Goal: Task Accomplishment & Management: Manage account settings

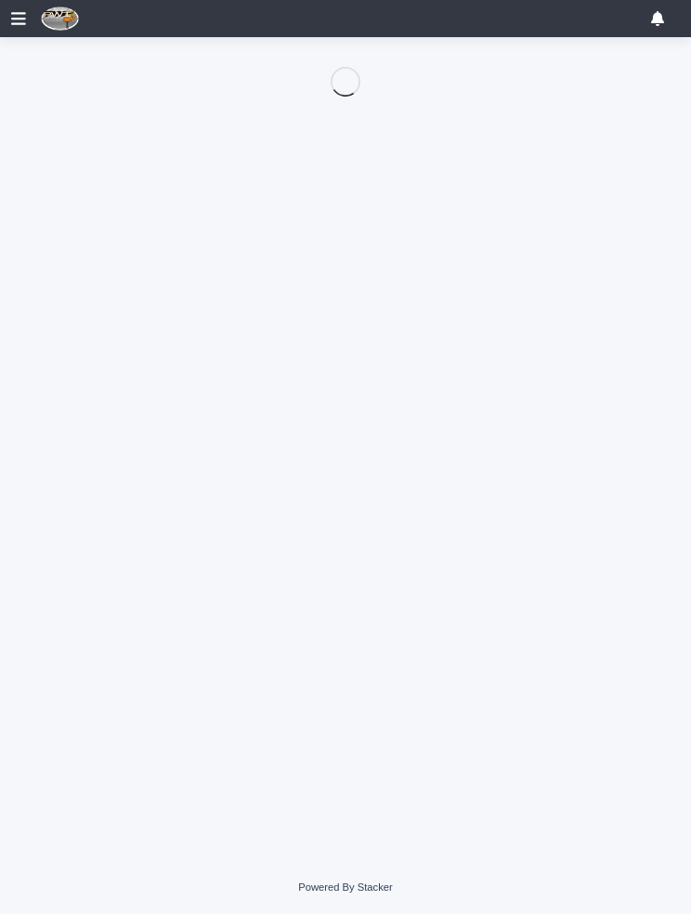
scroll to position [155, 0]
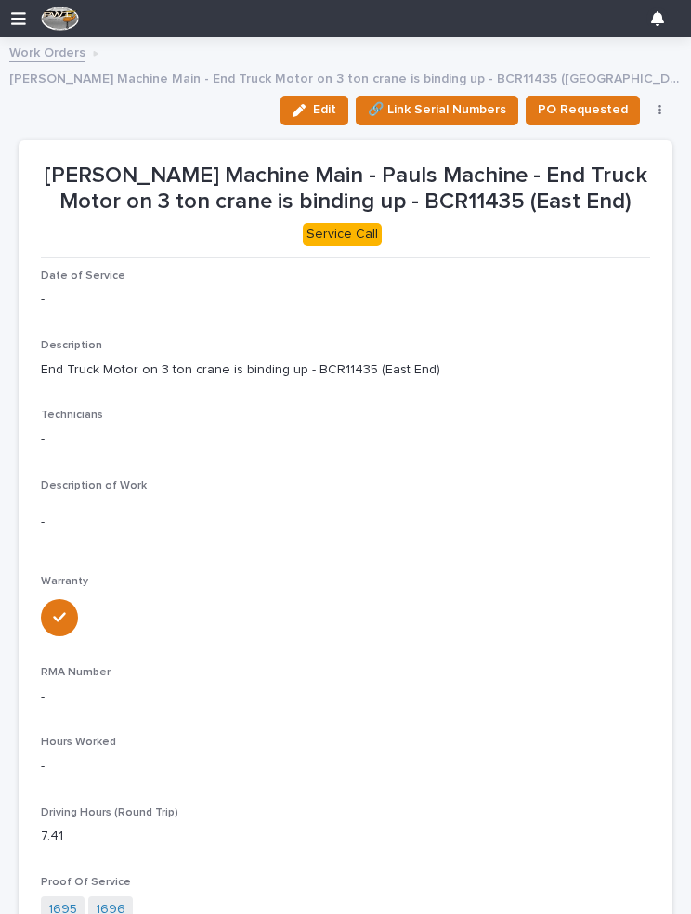
click at [322, 96] on button "Edit" at bounding box center [314, 111] width 68 height 30
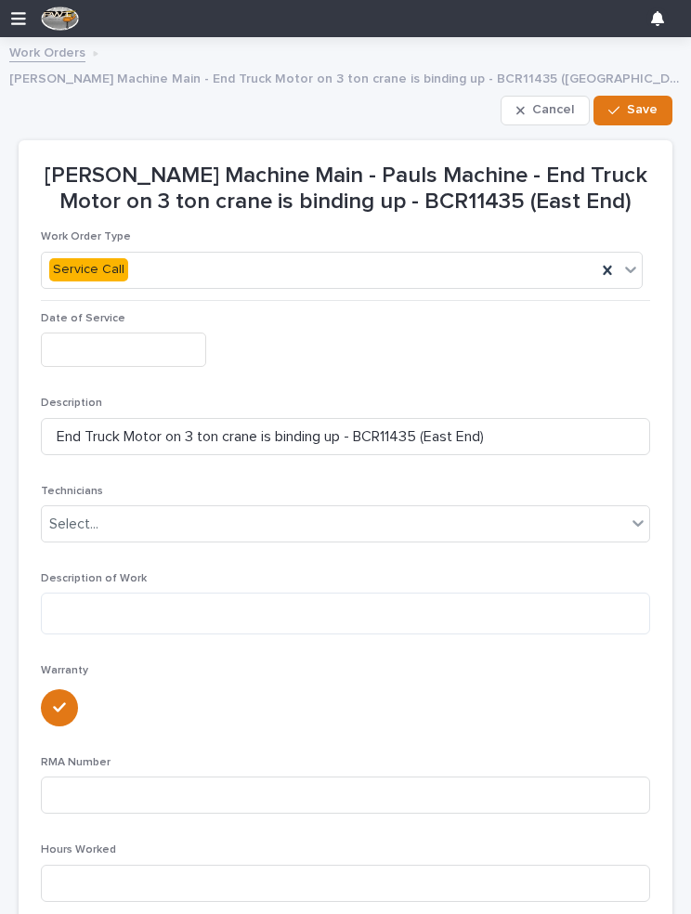
click at [135, 333] on input "text" at bounding box center [123, 350] width 165 height 34
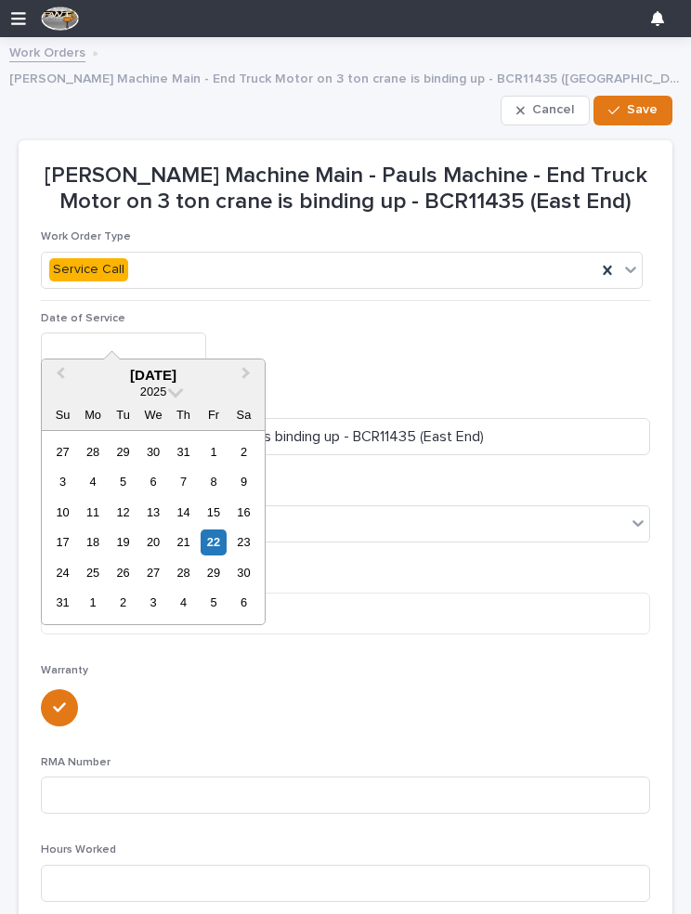
click at [177, 522] on div "14" at bounding box center [183, 512] width 25 height 25
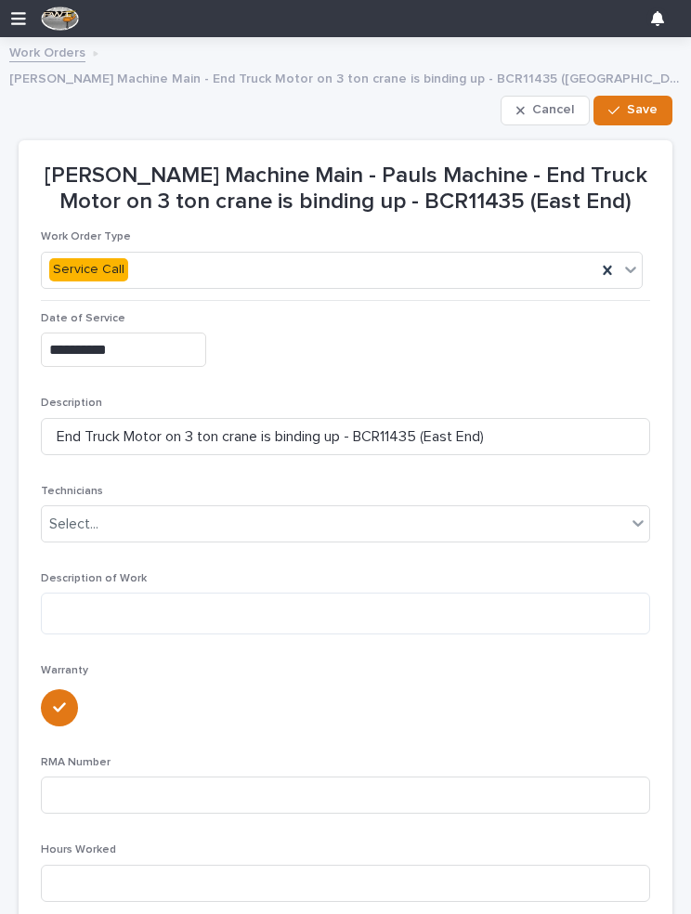
click at [160, 333] on input "**********" at bounding box center [123, 350] width 165 height 34
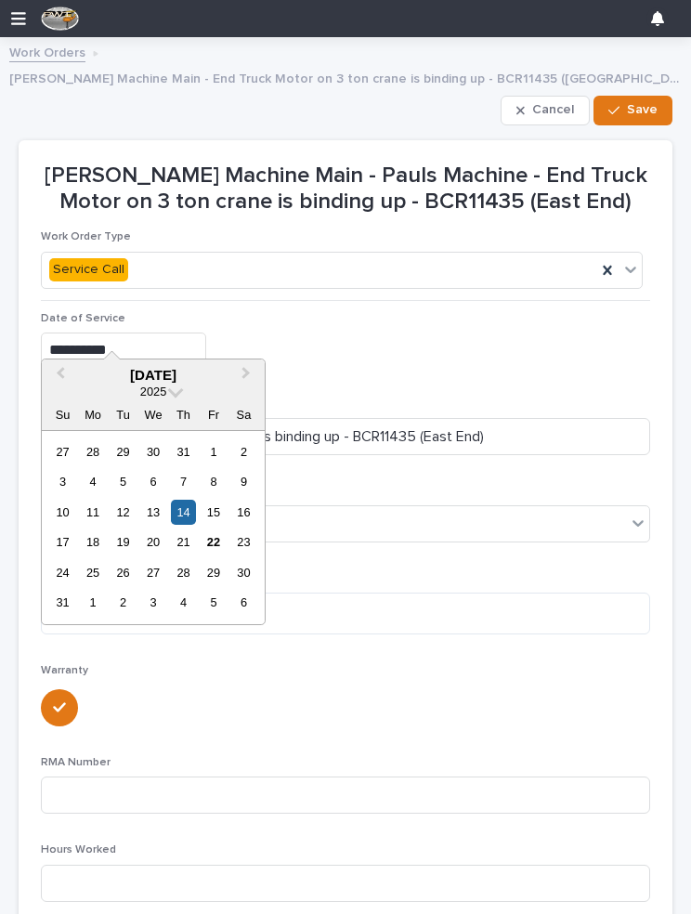
click at [154, 506] on div "13" at bounding box center [152, 512] width 25 height 25
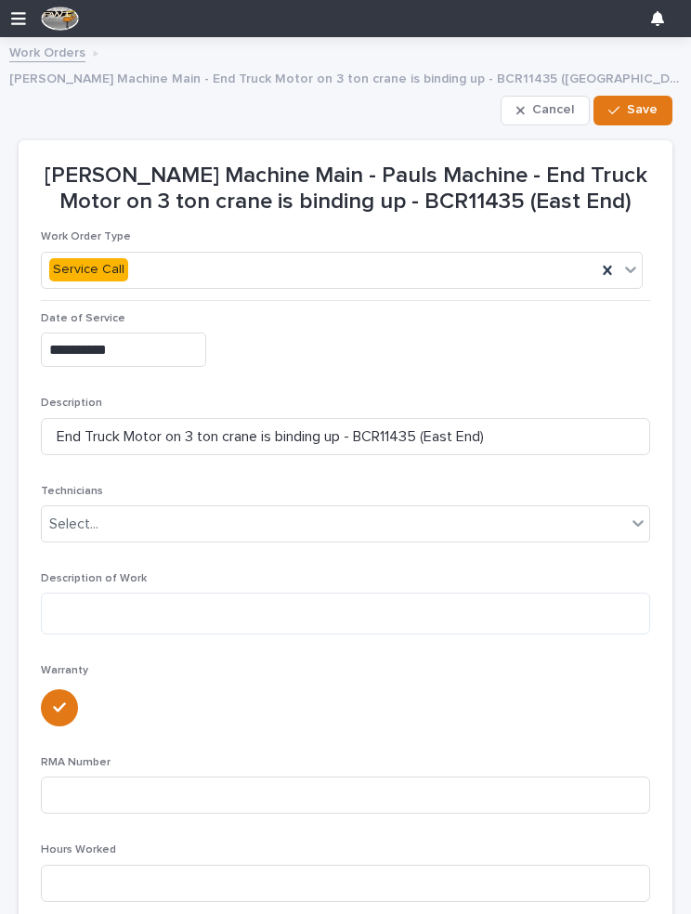
click at [167, 333] on input "**********" at bounding box center [123, 350] width 165 height 34
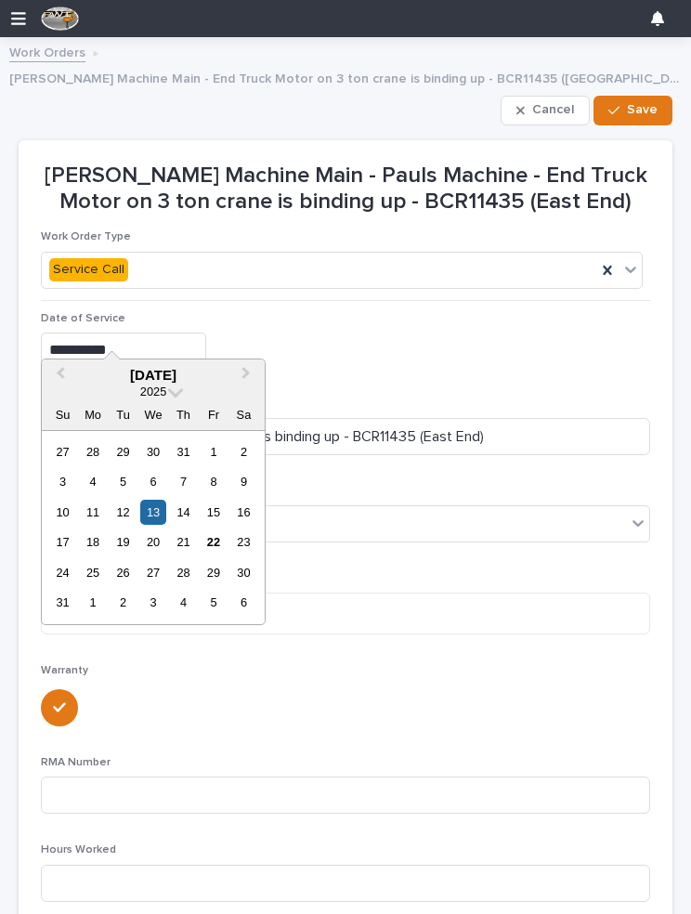
click at [155, 533] on div "20" at bounding box center [152, 541] width 25 height 25
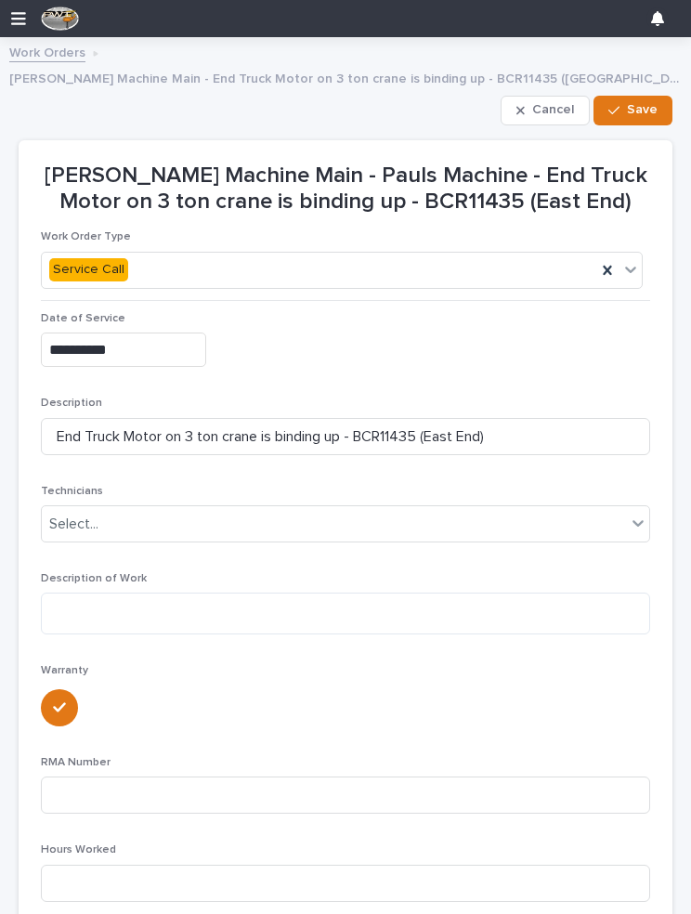
click at [150, 333] on input "**********" at bounding box center [123, 350] width 165 height 34
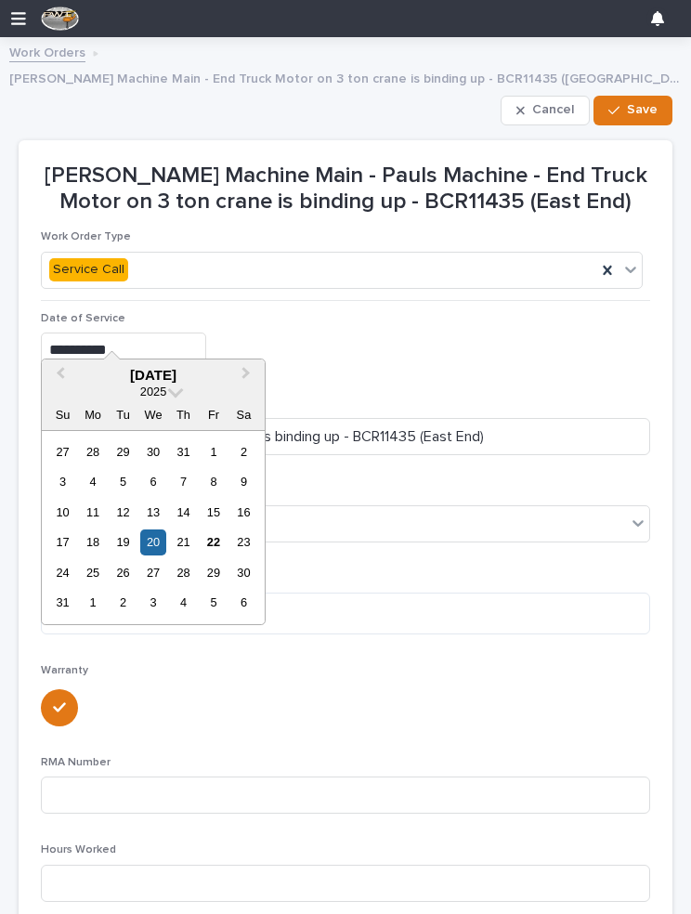
click at [186, 537] on div "21" at bounding box center [183, 541] width 25 height 25
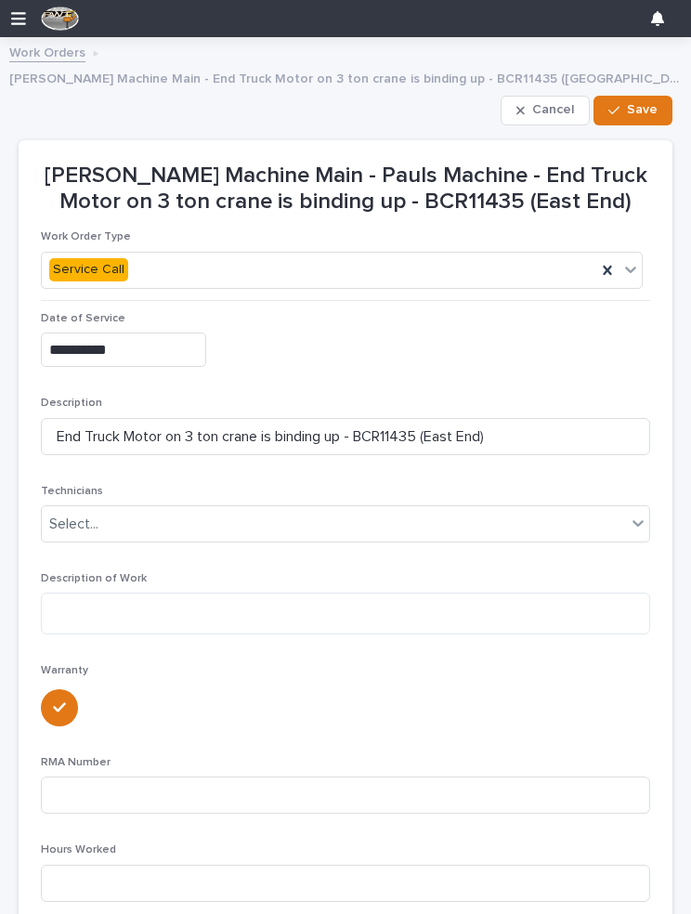
type input "**********"
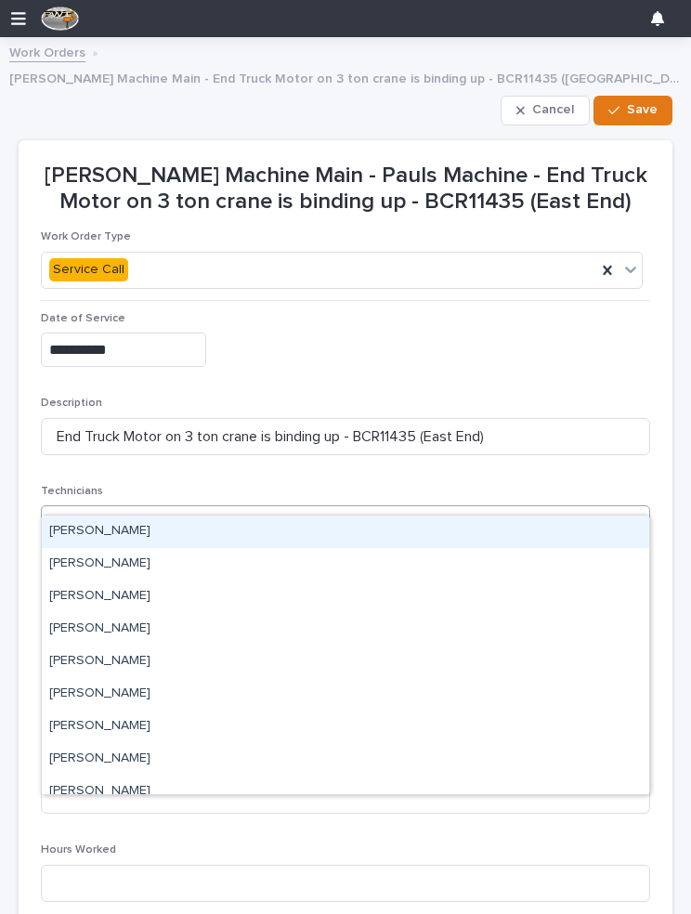
click at [188, 527] on div "[PERSON_NAME]" at bounding box center [345, 531] width 607 height 33
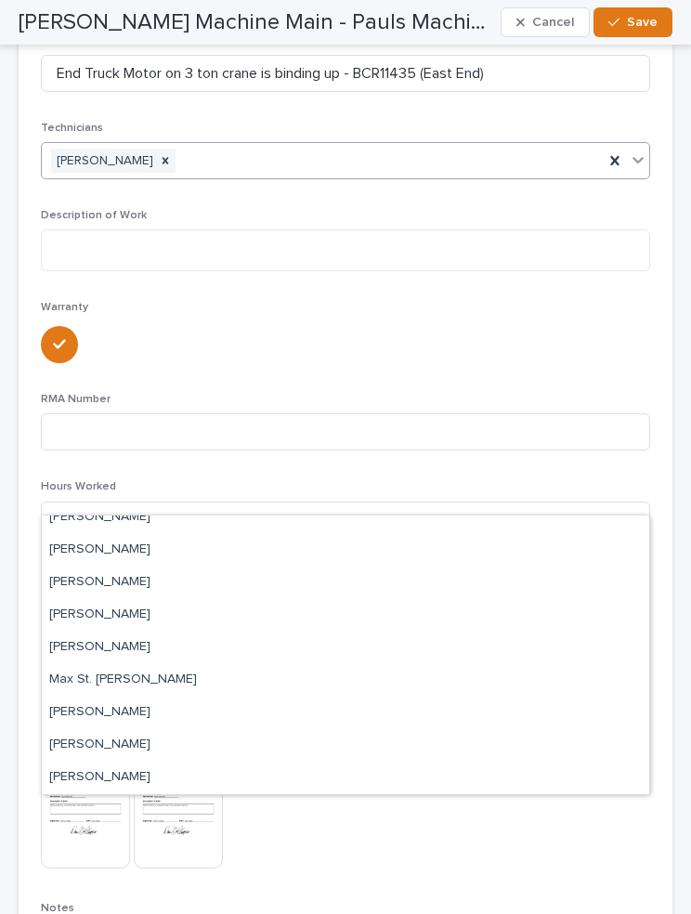
scroll to position [362, 0]
click at [594, 302] on p "Warranty" at bounding box center [345, 308] width 609 height 13
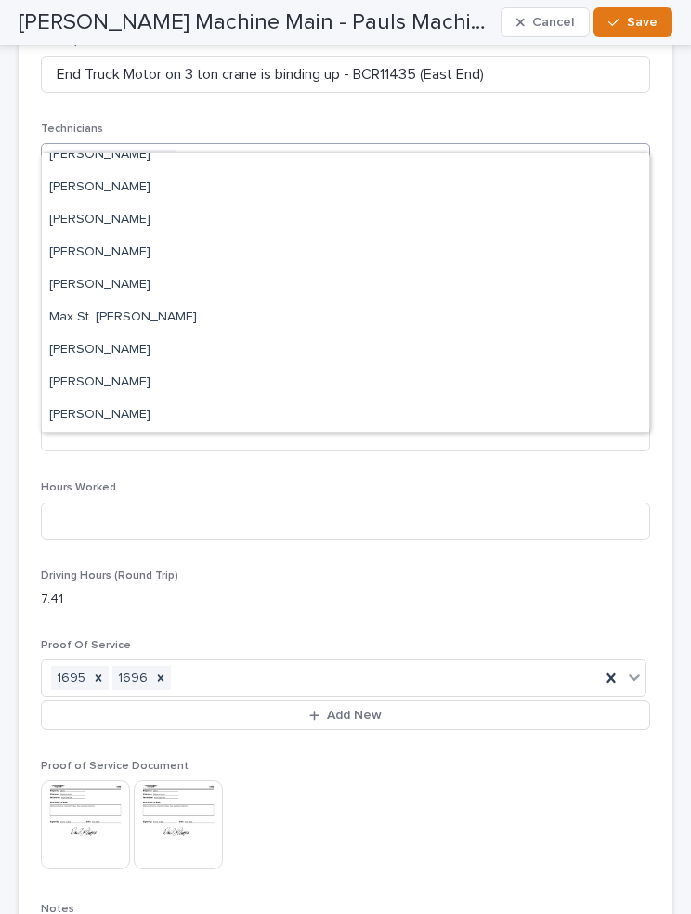
scroll to position [241, 0]
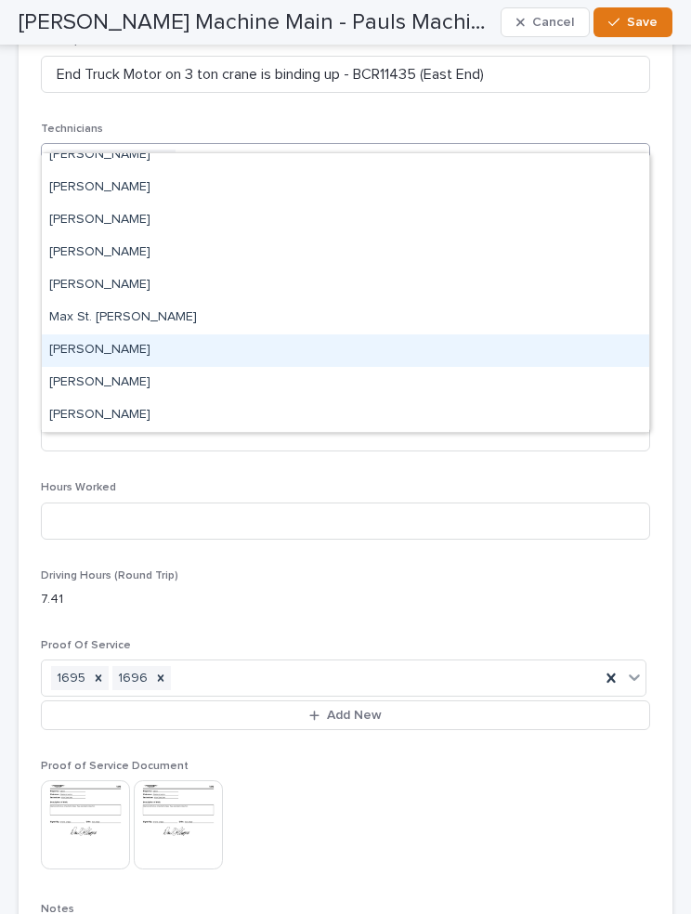
click at [156, 346] on div "[PERSON_NAME]" at bounding box center [345, 350] width 607 height 33
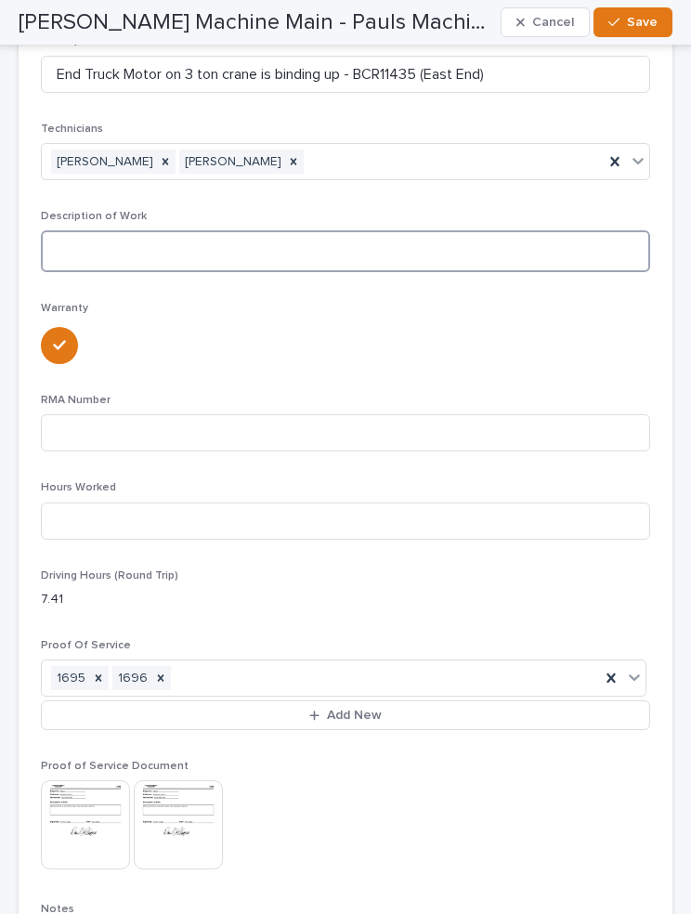
click at [447, 230] on textarea at bounding box center [345, 251] width 609 height 42
type textarea "*"
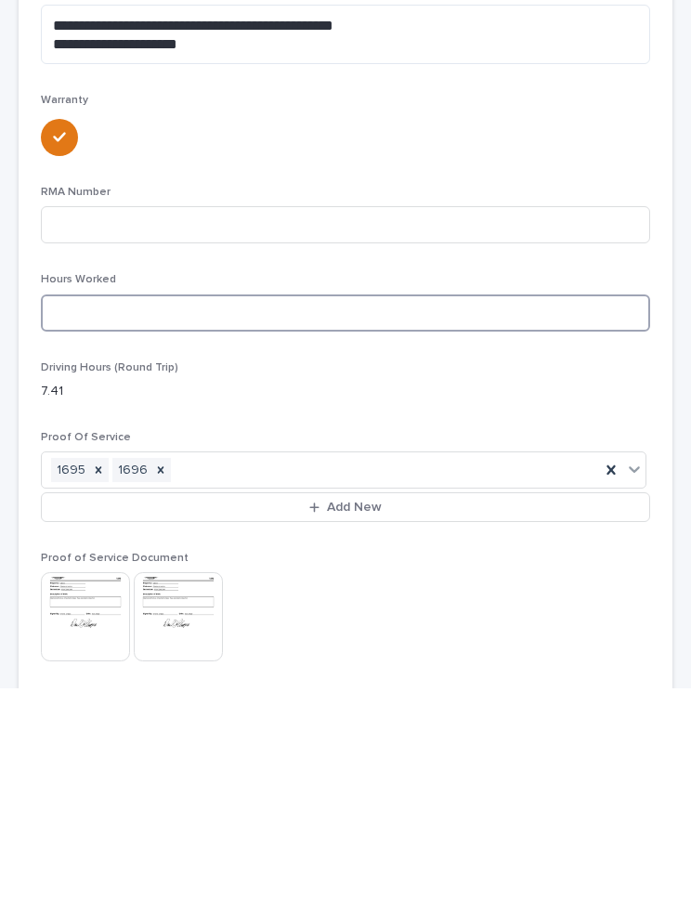
scroll to position [256, 0]
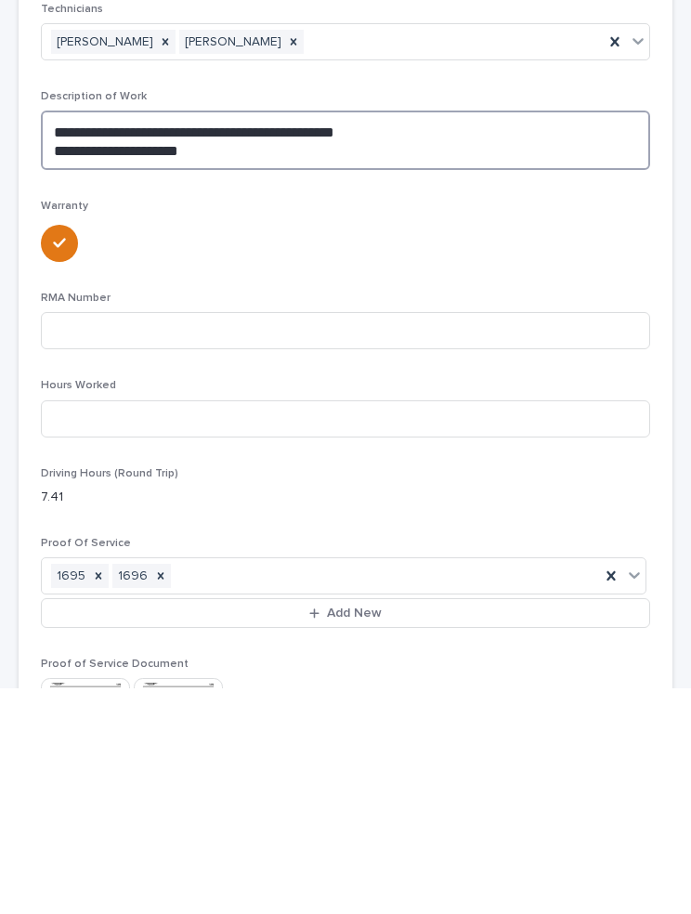
click at [254, 336] on textarea "**********" at bounding box center [345, 365] width 609 height 59
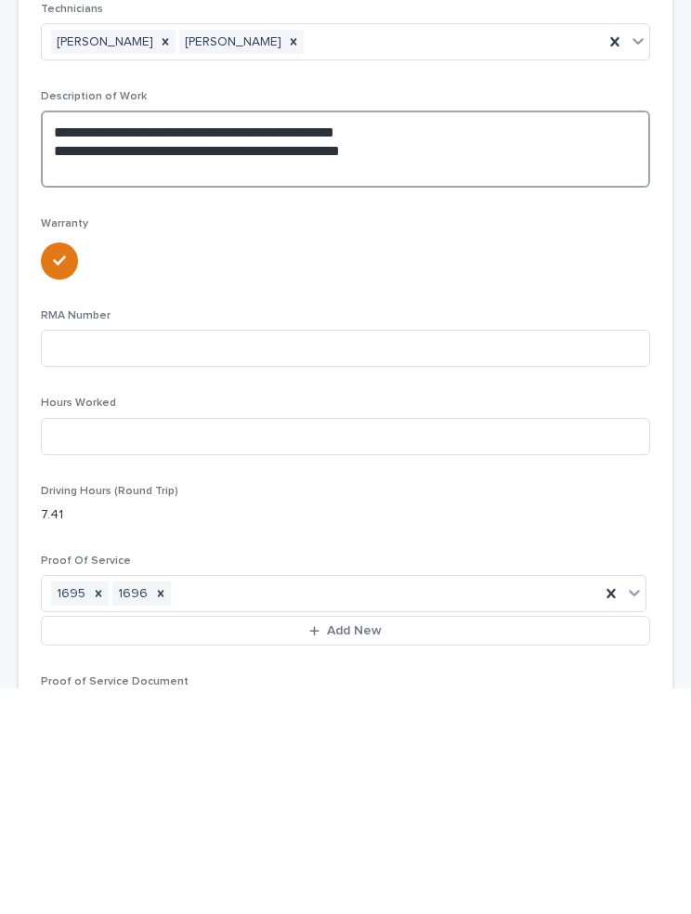
click at [96, 336] on textarea "**********" at bounding box center [345, 374] width 609 height 77
click at [100, 336] on textarea "**********" at bounding box center [345, 374] width 609 height 77
click at [89, 336] on textarea "**********" at bounding box center [345, 374] width 609 height 77
click at [398, 336] on textarea "**********" at bounding box center [345, 374] width 609 height 77
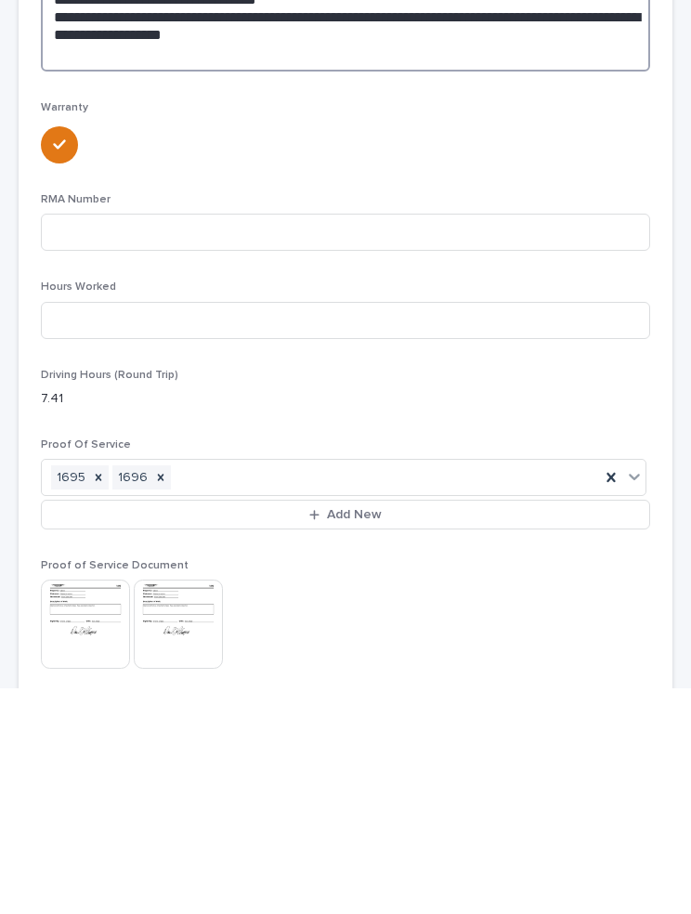
scroll to position [429, 0]
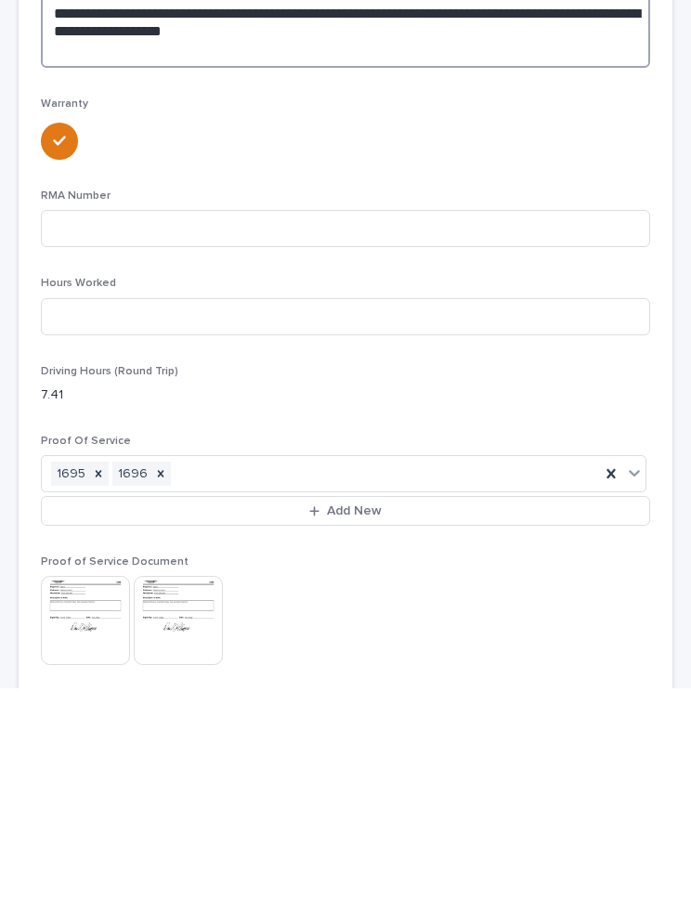
type textarea "**********"
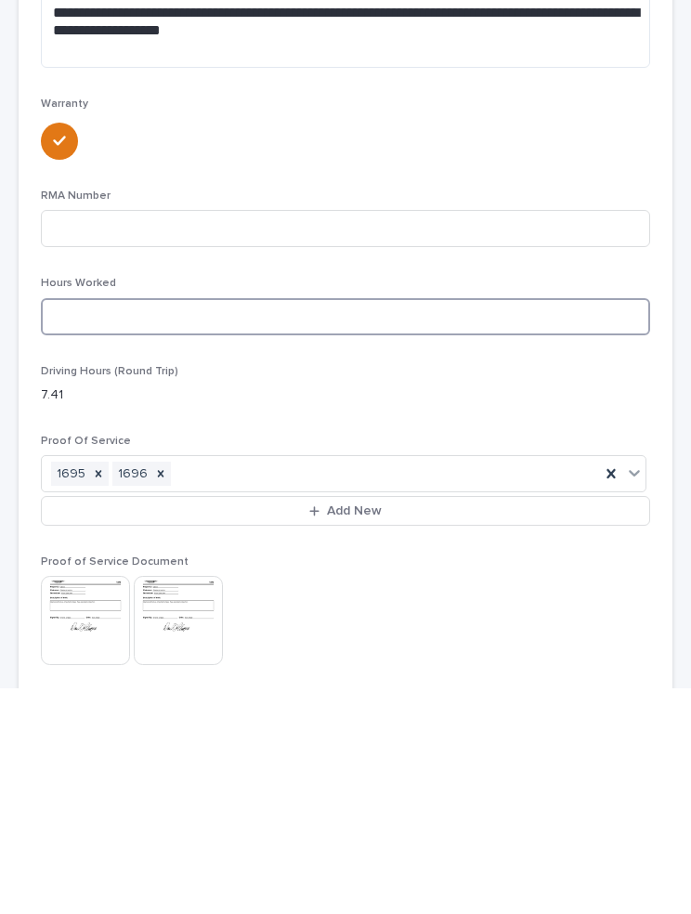
click at [141, 524] on input at bounding box center [345, 542] width 609 height 37
type input "8"
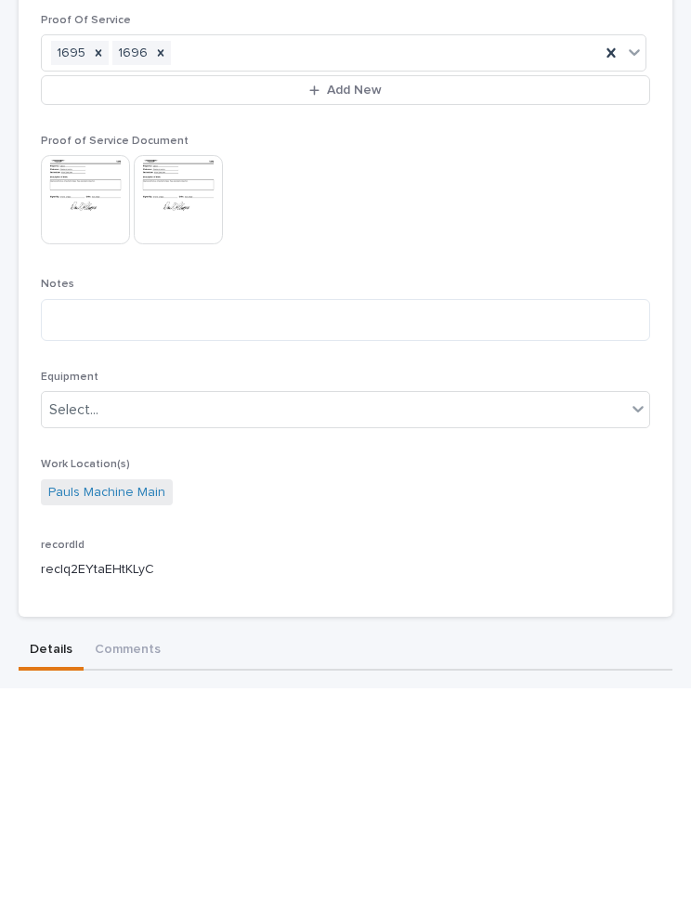
scroll to position [859, 0]
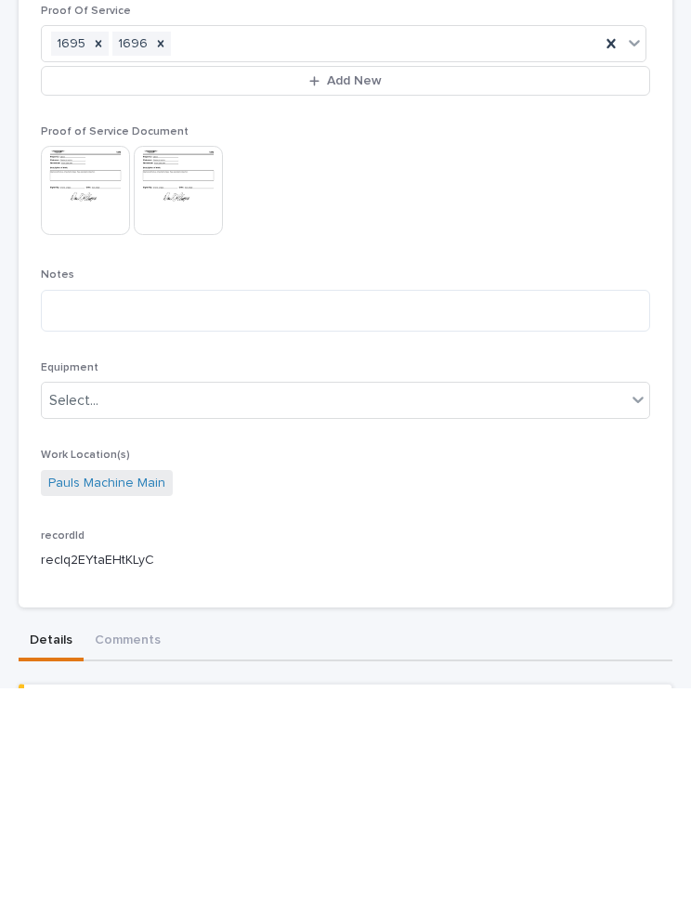
type input "7.59"
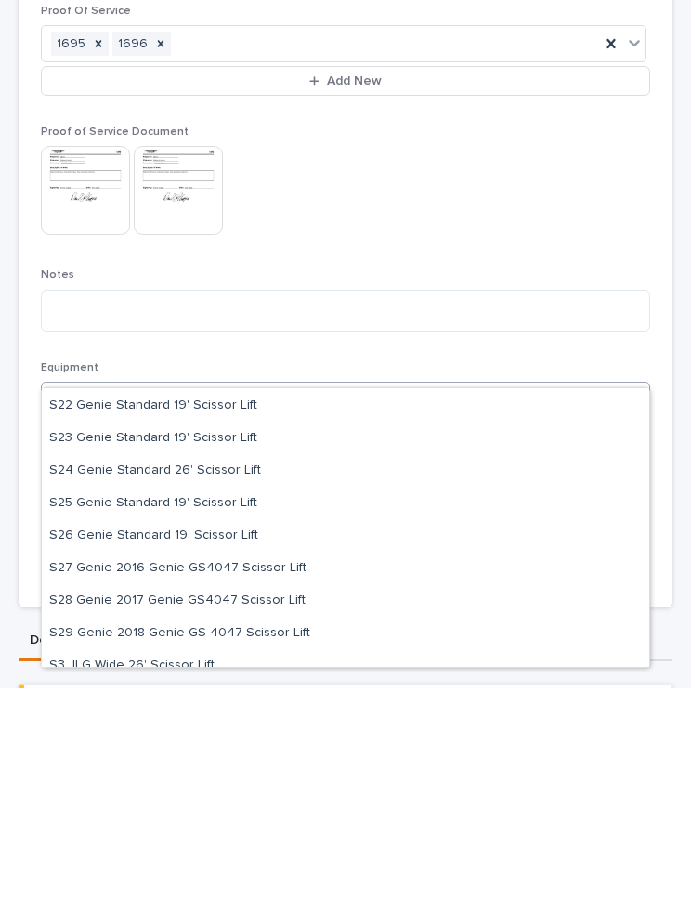
scroll to position [2923, 0]
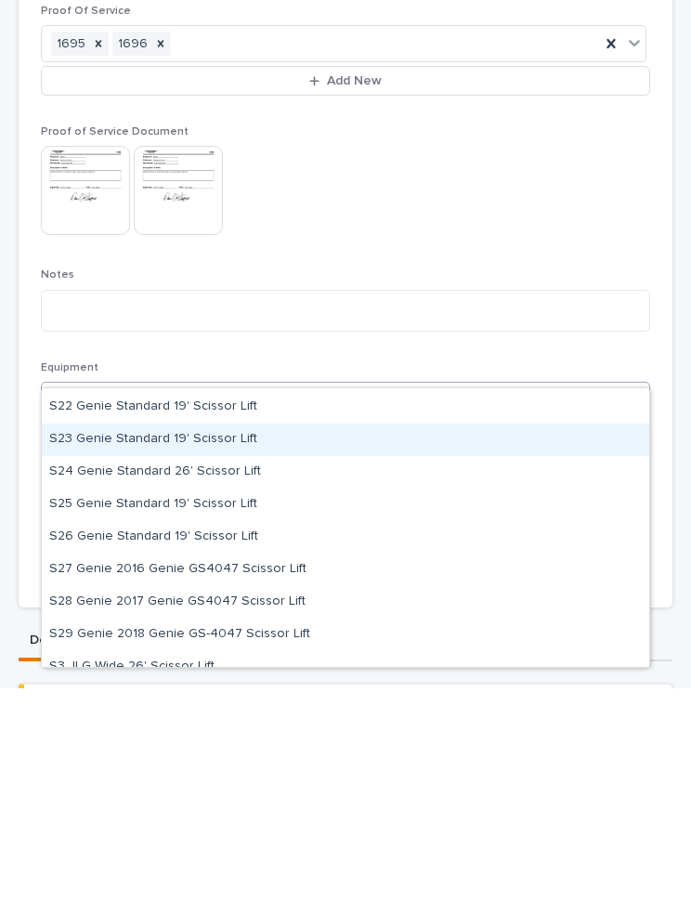
click at [302, 649] on div "S23 Genie Standard 19' Scissor Lift" at bounding box center [345, 665] width 607 height 33
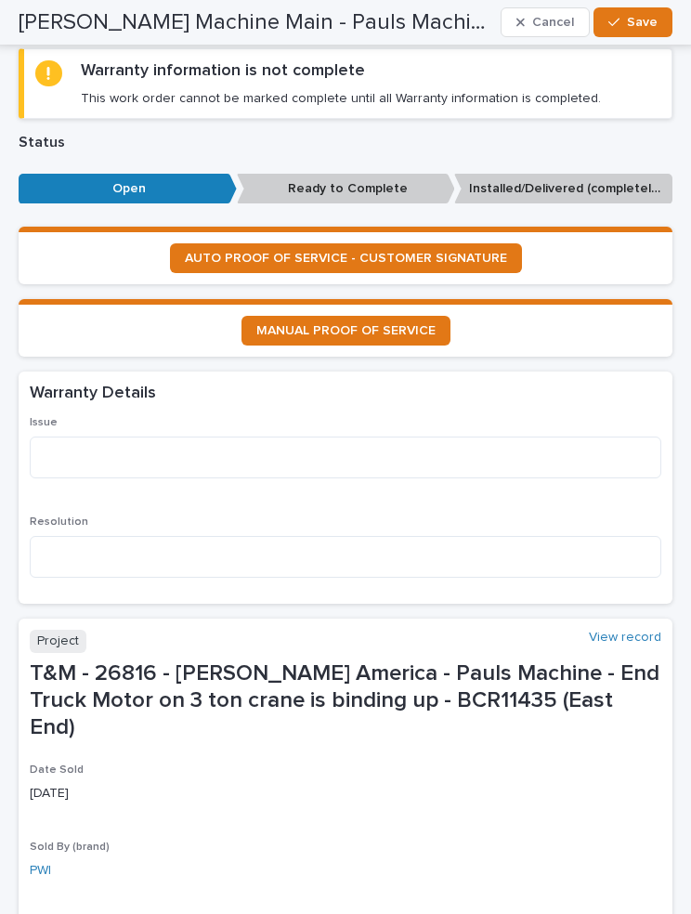
scroll to position [1725, 0]
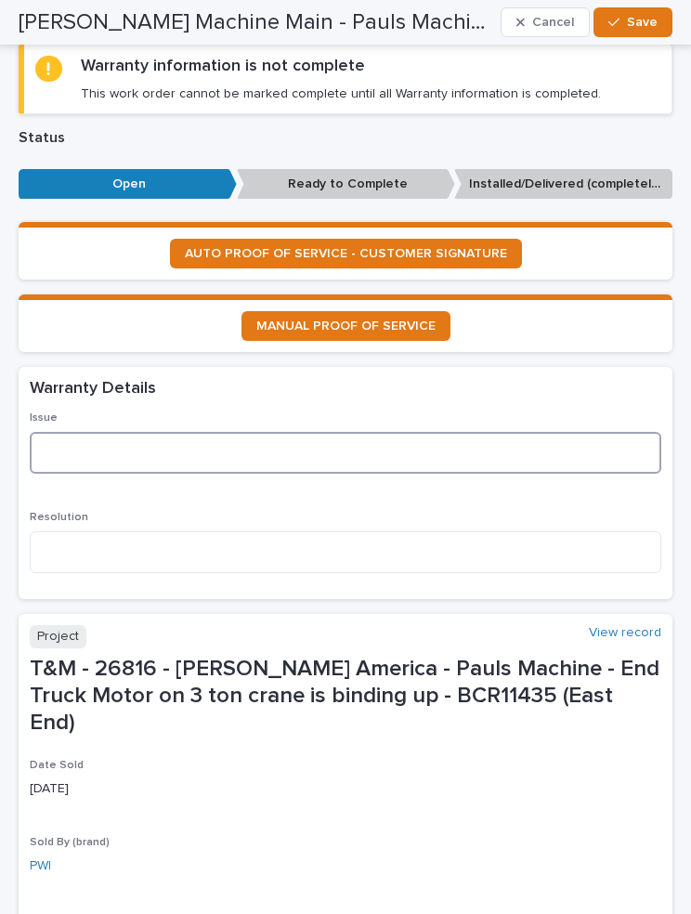
click at [455, 432] on textarea at bounding box center [346, 453] width 632 height 42
type textarea "*"
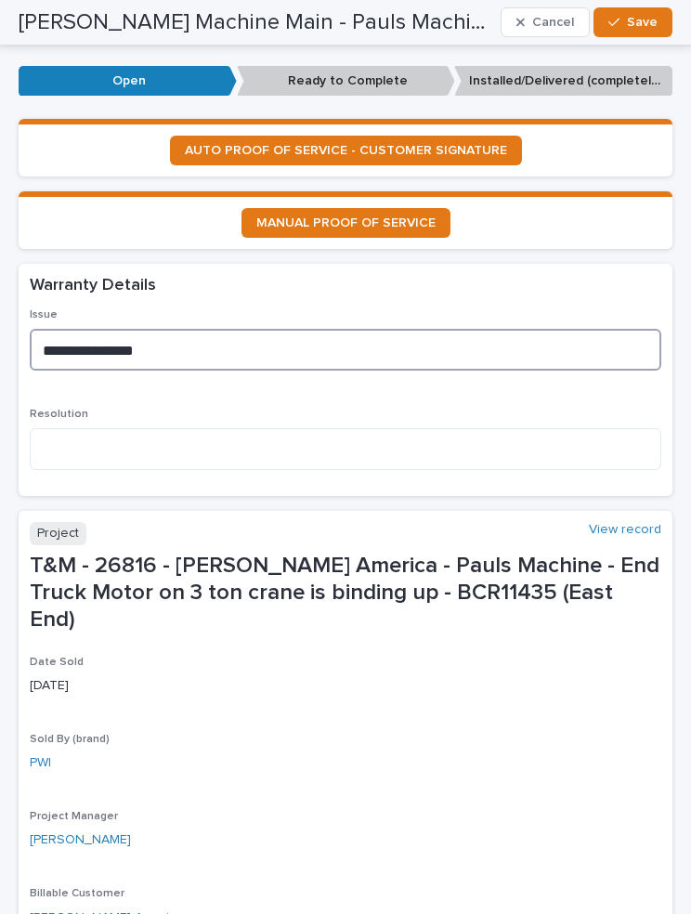
scroll to position [1835, 0]
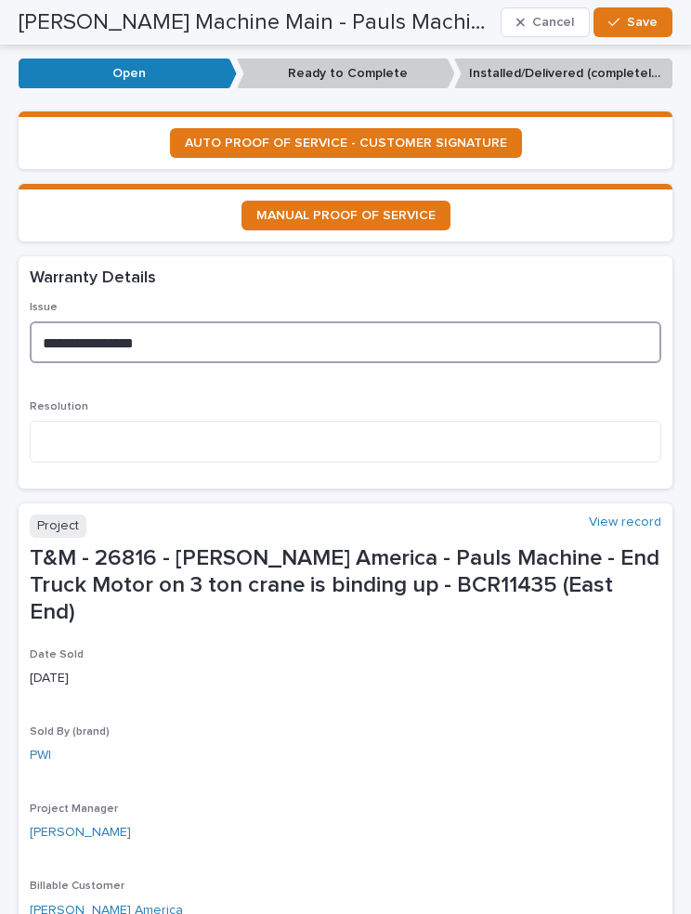
type textarea "**********"
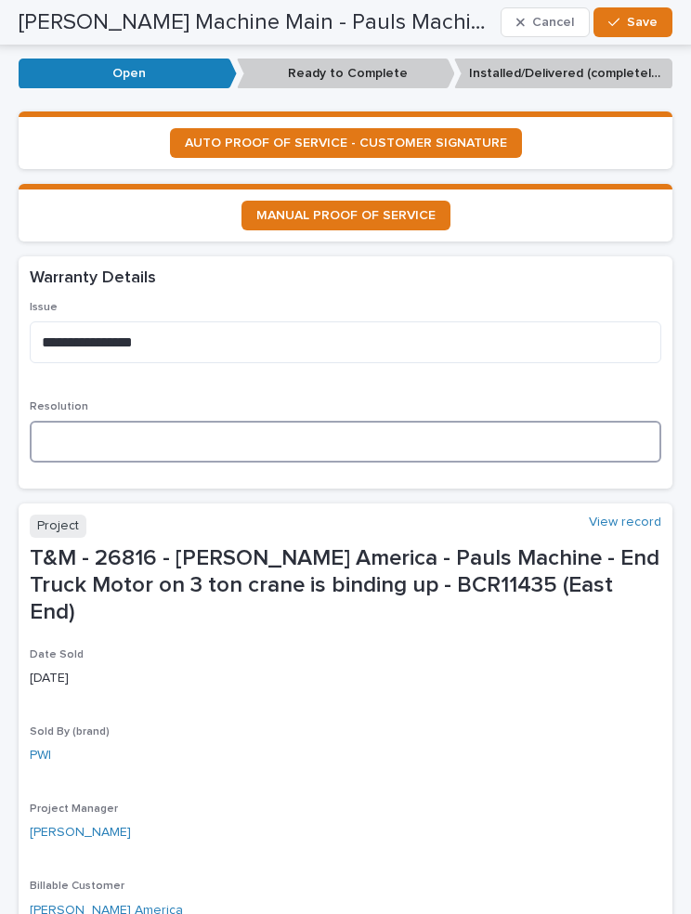
click at [419, 421] on textarea at bounding box center [346, 442] width 632 height 42
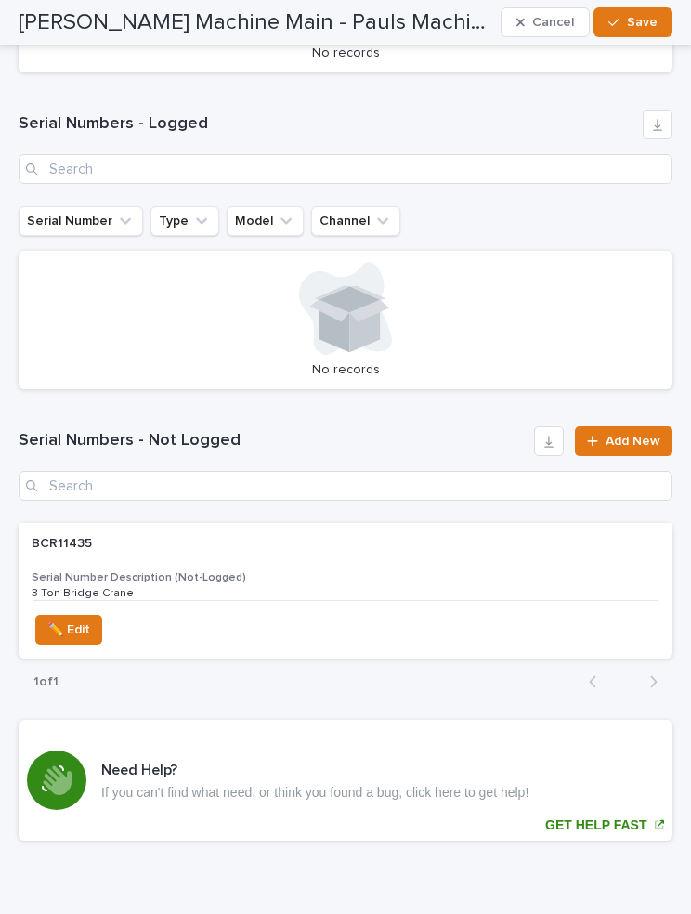
scroll to position [4351, 0]
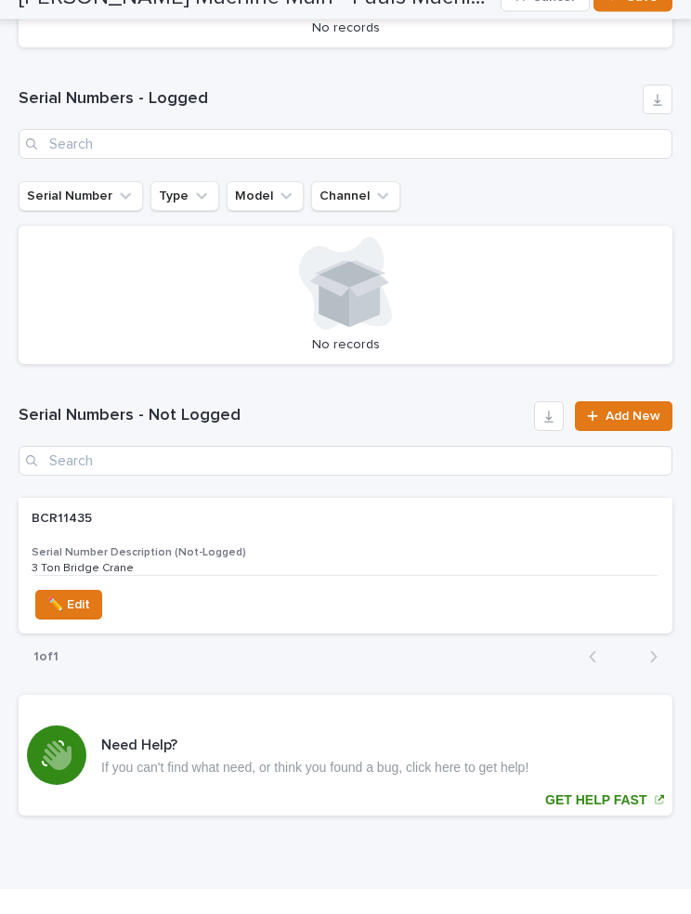
type textarea "**********"
click at [199, 571] on h3 "Serial Number Description (Not-Logged)" at bounding box center [346, 578] width 628 height 15
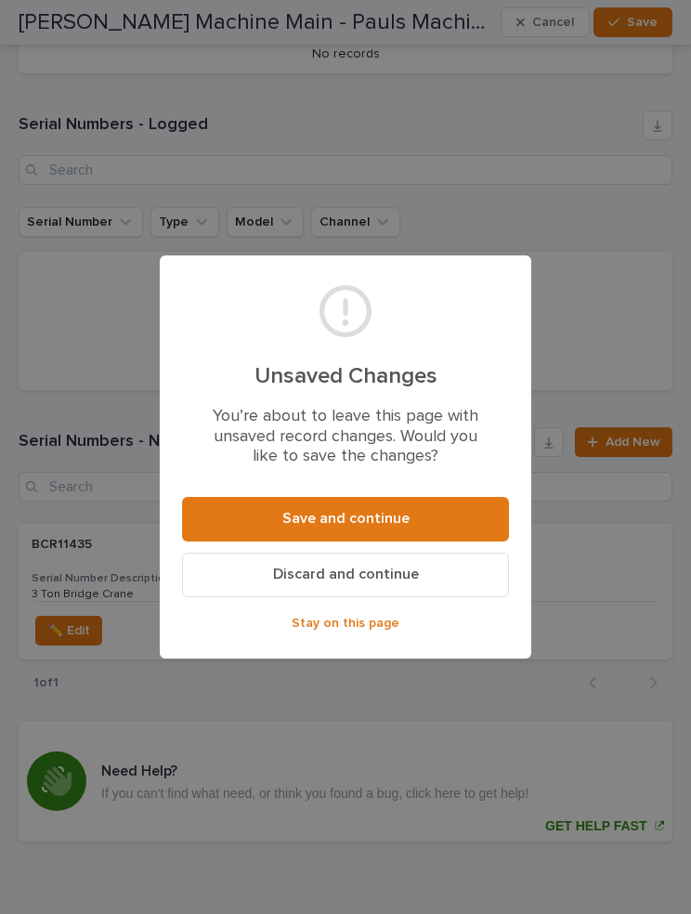
click at [431, 512] on button "Save and continue" at bounding box center [345, 519] width 327 height 45
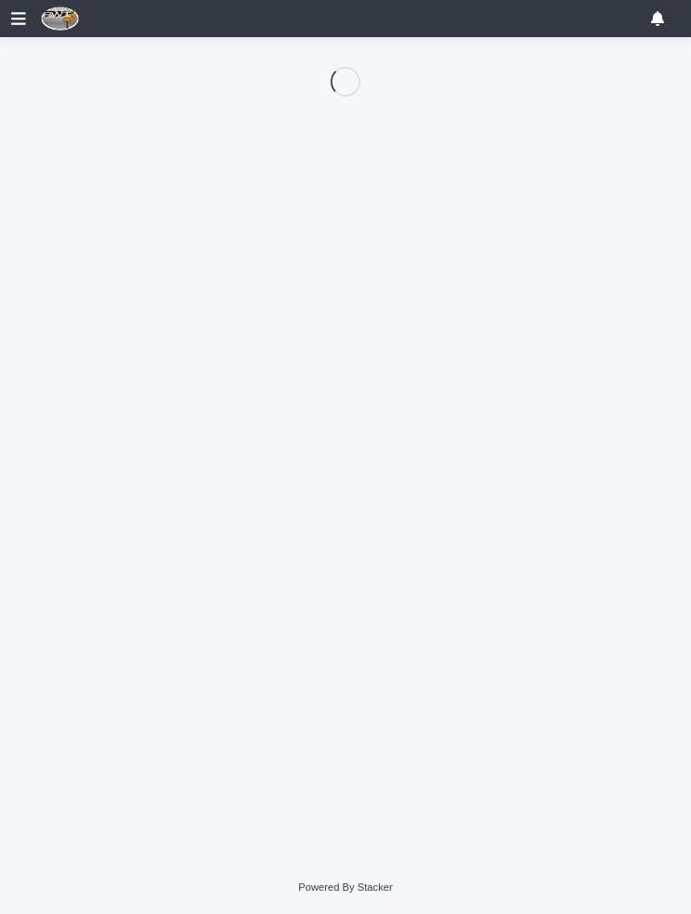
scroll to position [155, 0]
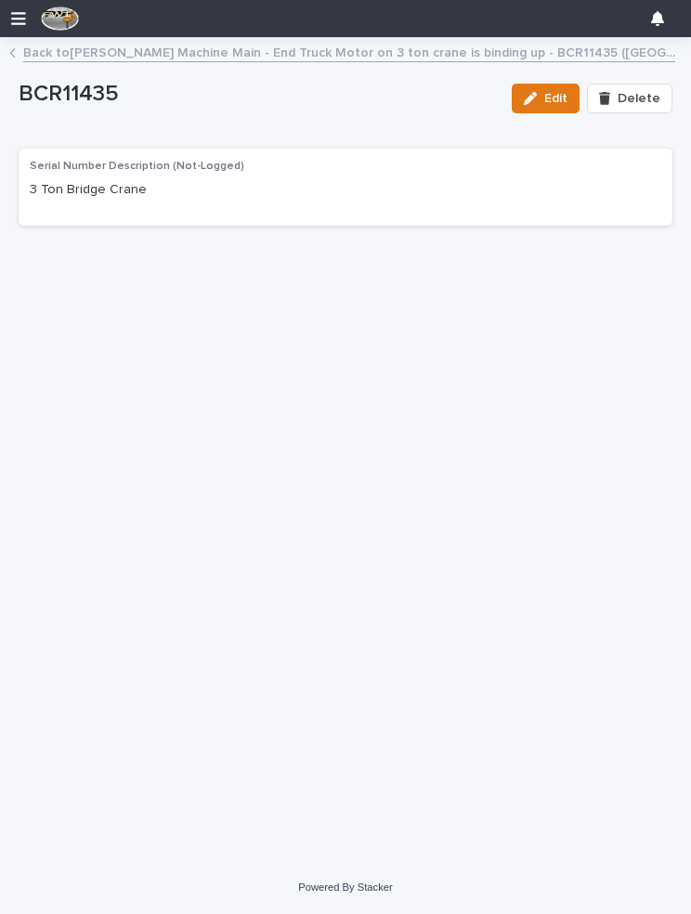
click at [228, 185] on p "3 Ton Bridge Crane" at bounding box center [346, 190] width 632 height 20
click at [140, 184] on p "3 Ton Bridge Crane" at bounding box center [346, 190] width 632 height 20
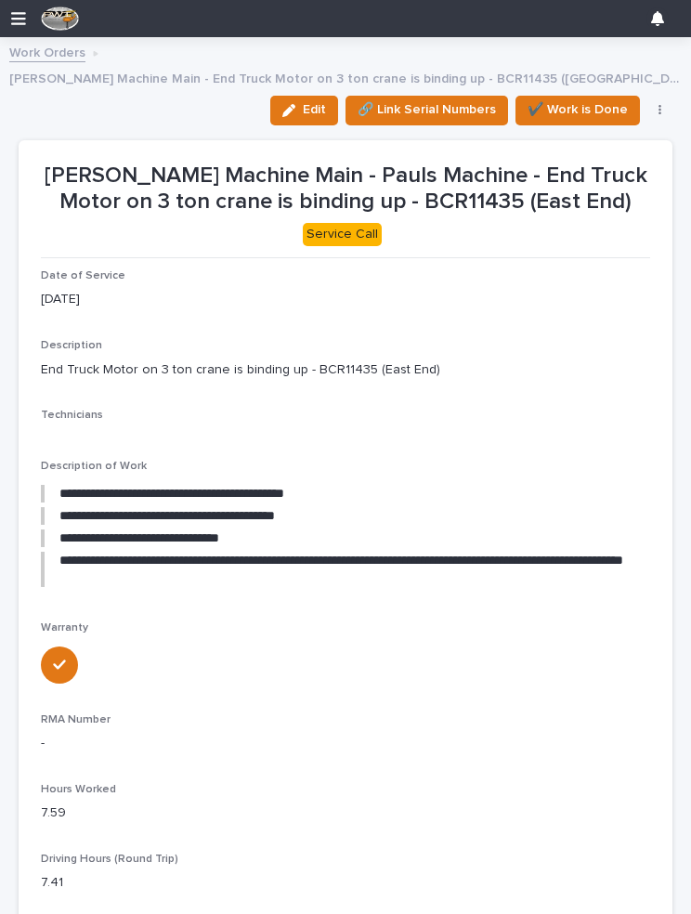
scroll to position [0, 8]
click at [588, 96] on button "✔️ Work is Done" at bounding box center [577, 111] width 124 height 30
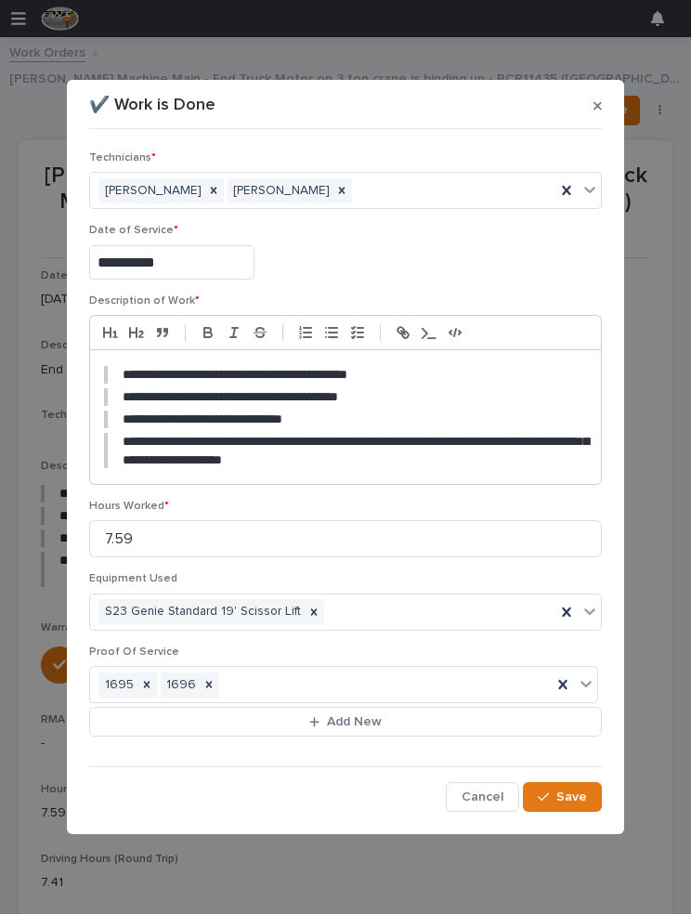
click at [575, 785] on button "Save" at bounding box center [562, 797] width 79 height 30
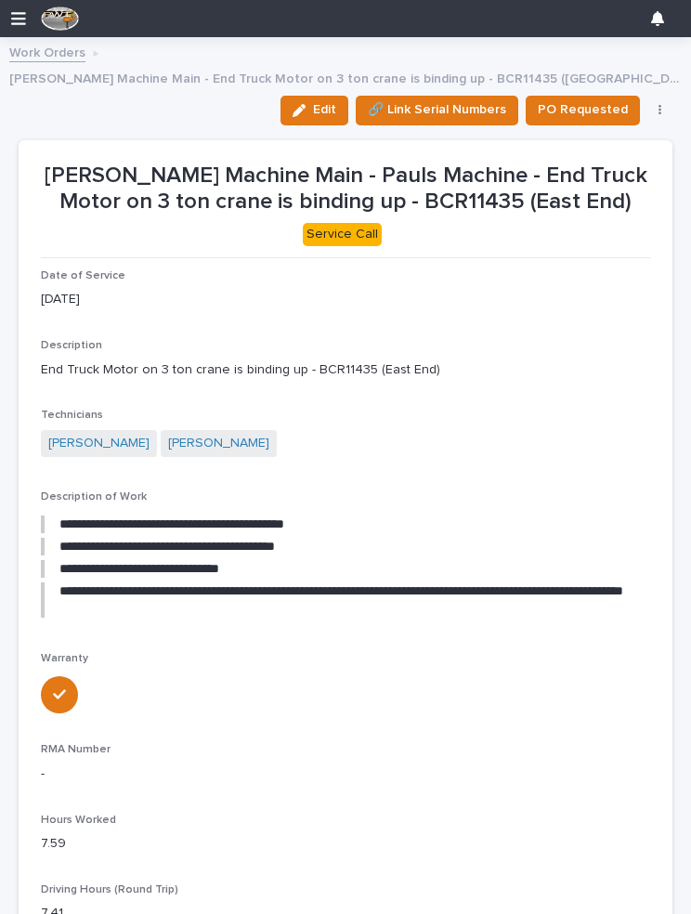
scroll to position [0, 0]
click at [50, 49] on link "Work Orders" at bounding box center [47, 51] width 76 height 21
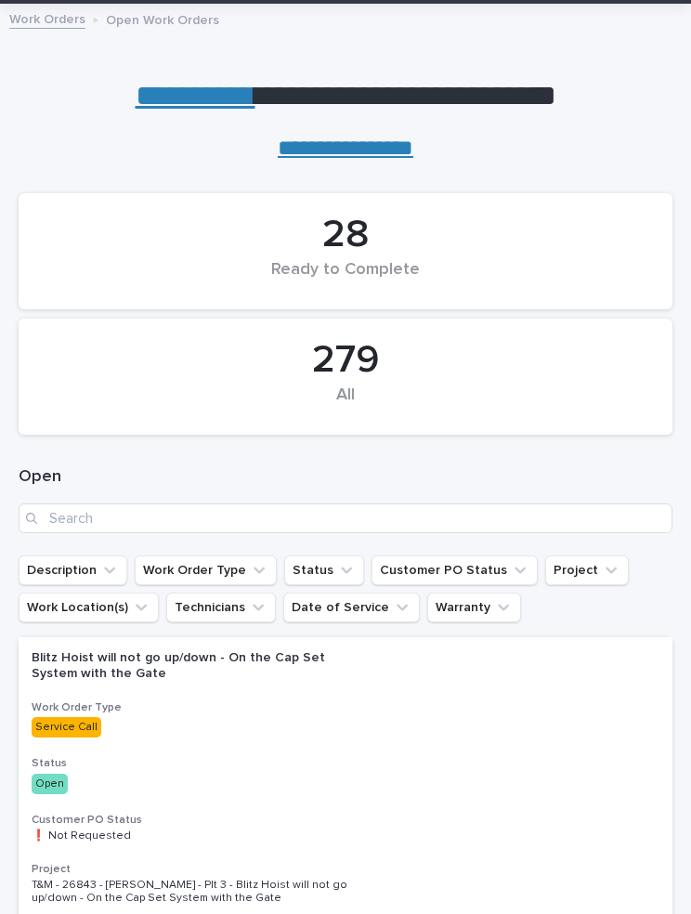
scroll to position [15, 0]
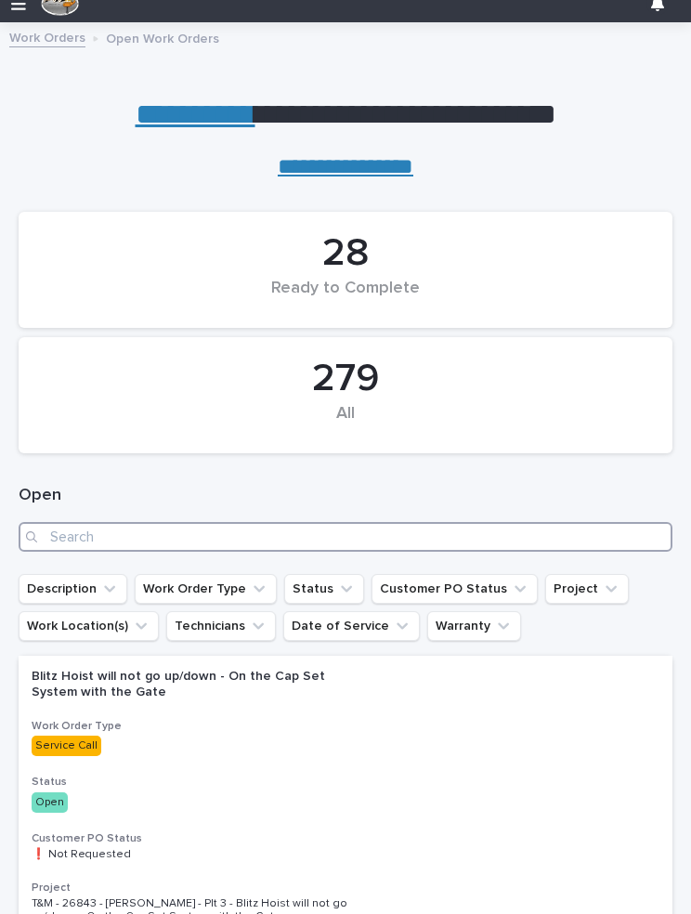
click at [224, 528] on input "Search" at bounding box center [346, 537] width 654 height 30
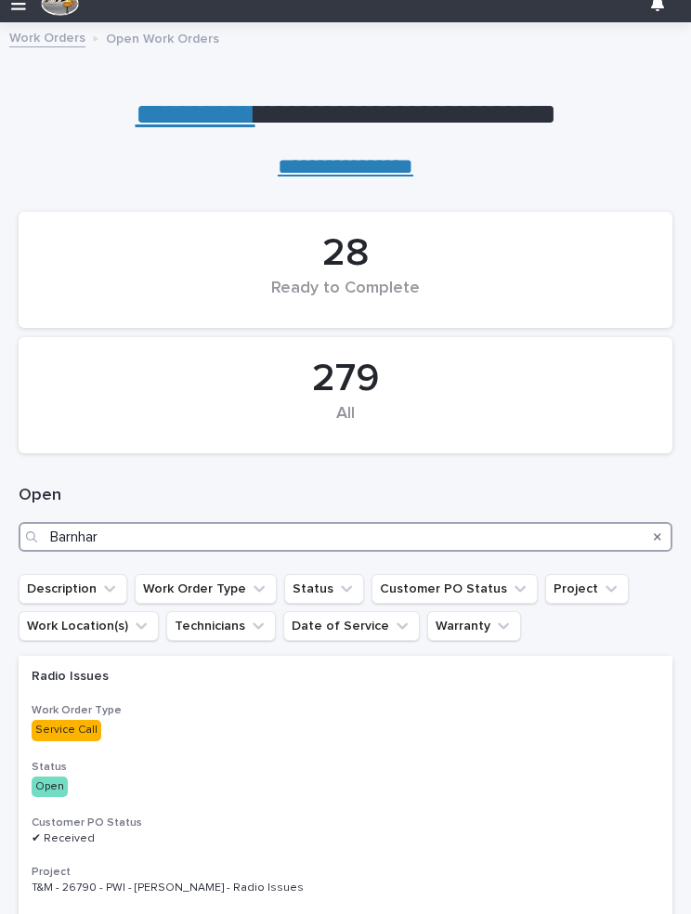
type input "[PERSON_NAME]"
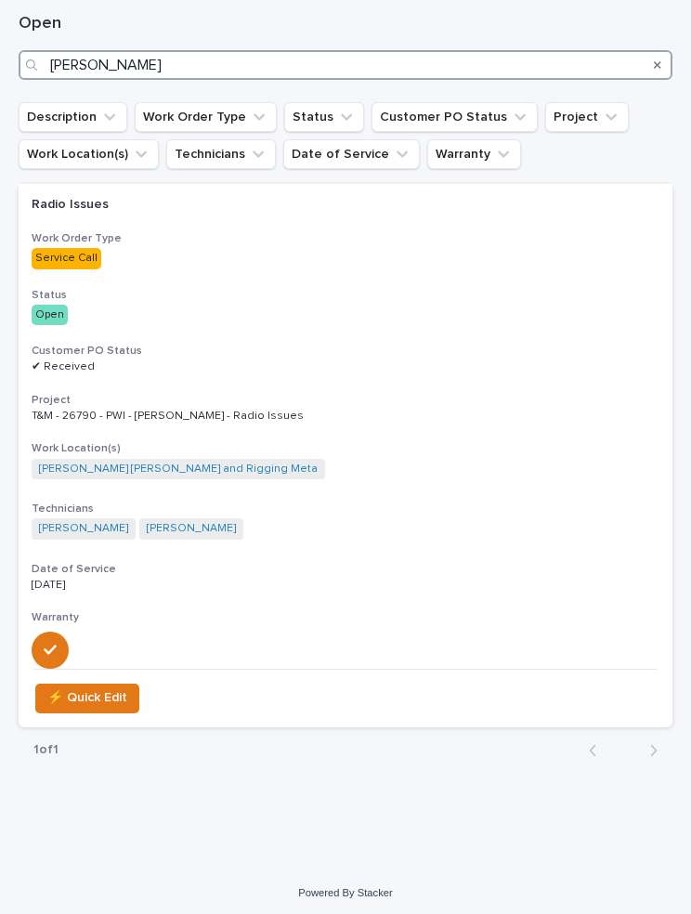
scroll to position [485, 0]
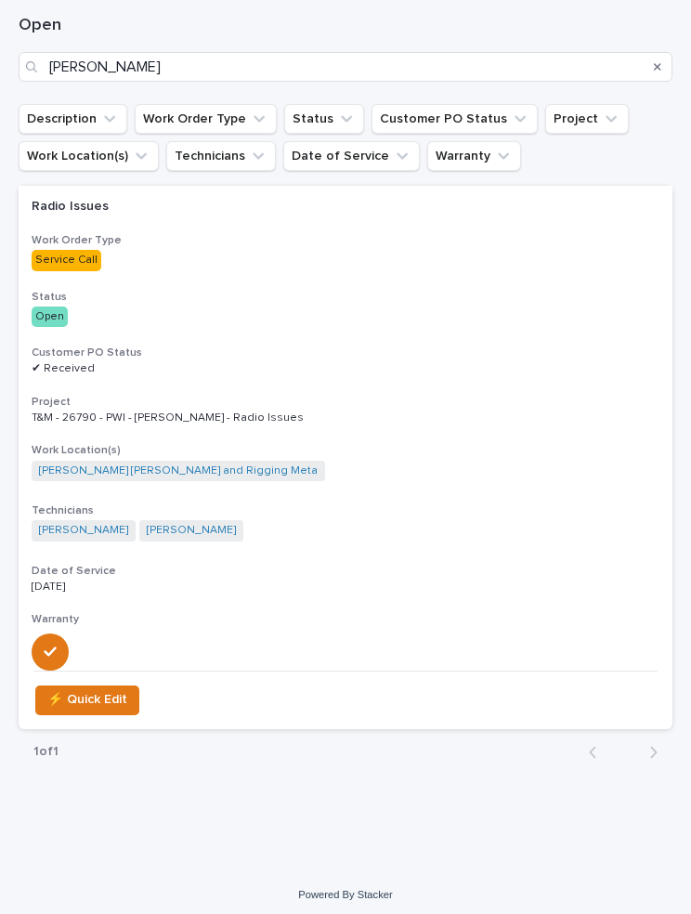
click at [159, 225] on div "Radio Issues Work Order Type Service Call Status Open Customer PO Status ✔ Rece…" at bounding box center [346, 428] width 654 height 484
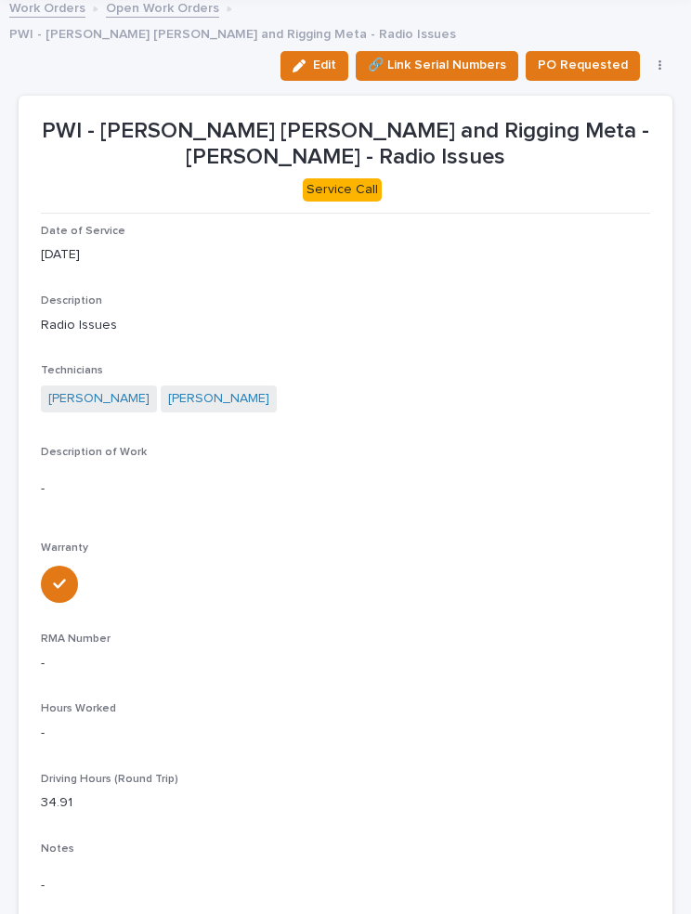
scroll to position [46, 0]
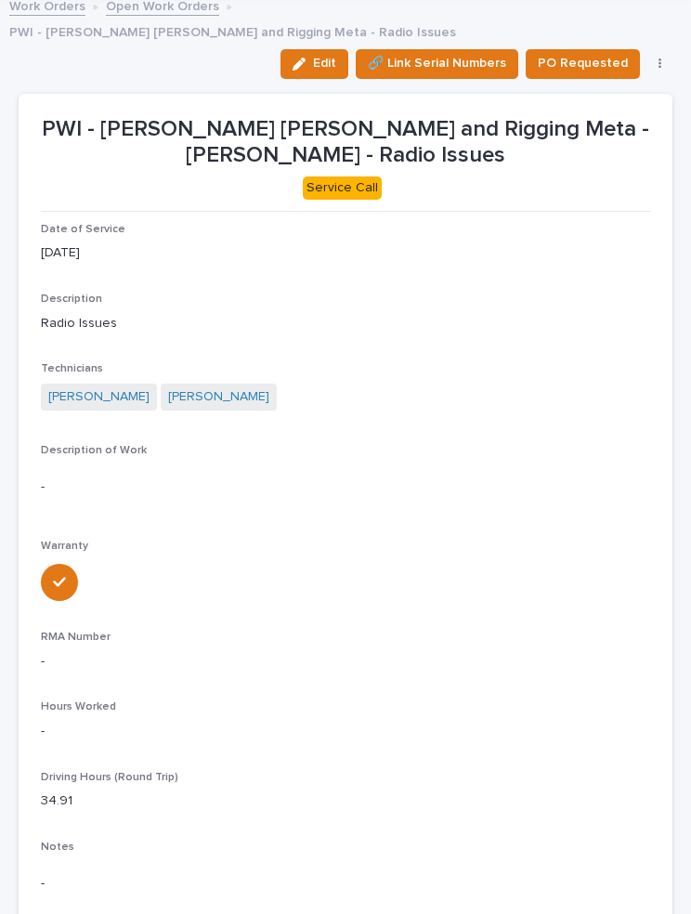
click at [313, 58] on div "button" at bounding box center [303, 64] width 20 height 13
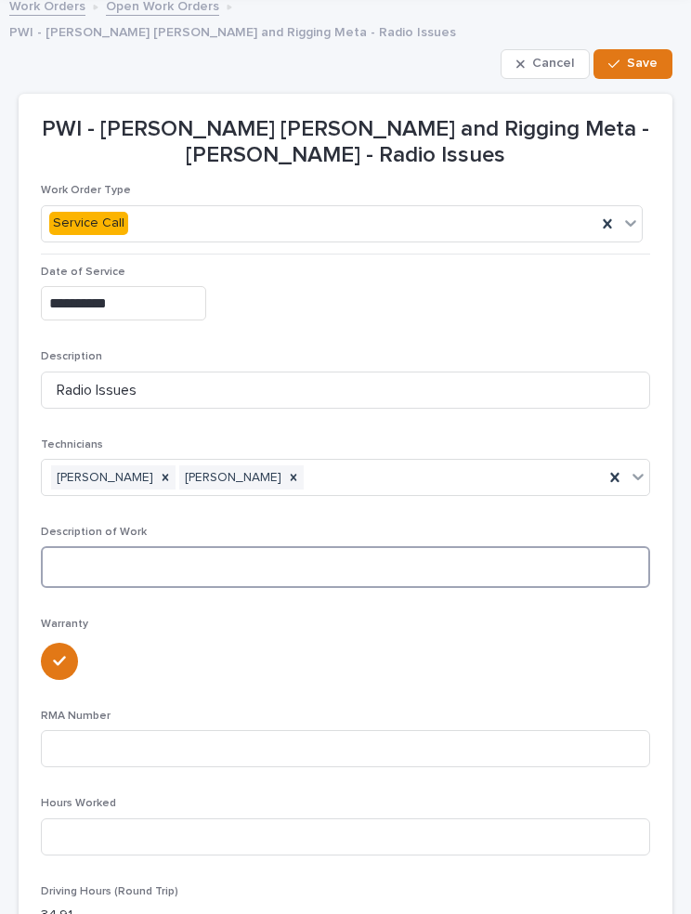
click at [500, 546] on textarea at bounding box center [345, 567] width 609 height 42
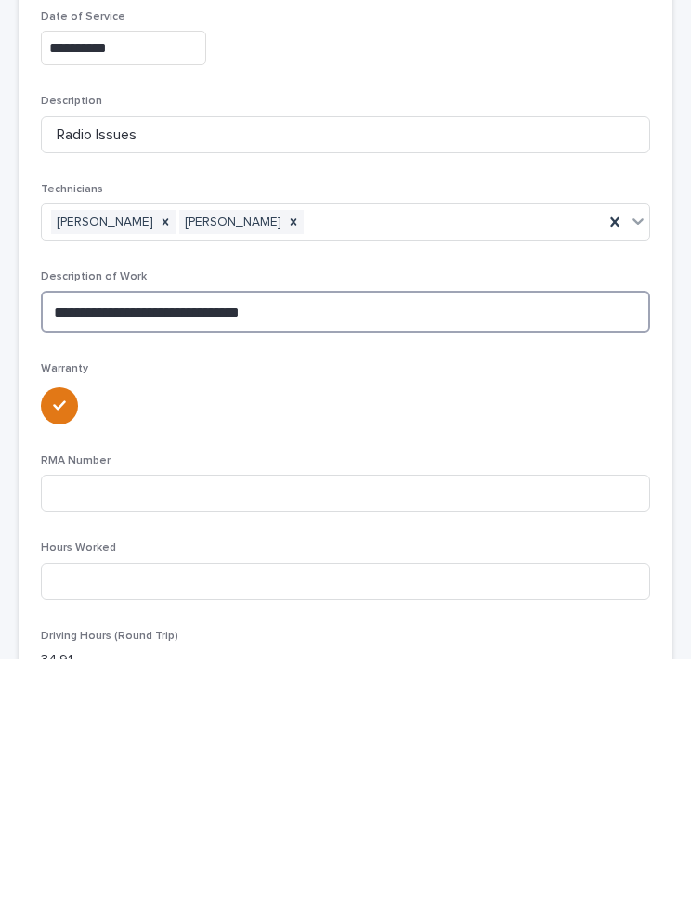
click at [174, 546] on textarea "**********" at bounding box center [345, 567] width 609 height 42
click at [307, 546] on textarea "**********" at bounding box center [345, 567] width 609 height 42
click at [295, 546] on textarea "**********" at bounding box center [345, 567] width 609 height 42
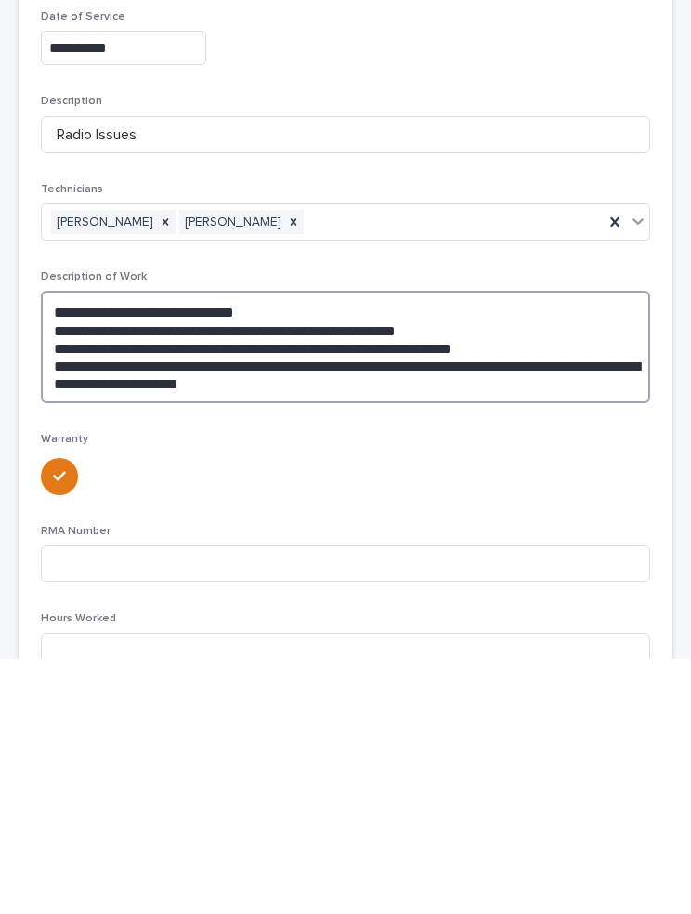
click at [244, 546] on textarea "**********" at bounding box center [345, 602] width 609 height 112
click at [338, 546] on textarea "**********" at bounding box center [345, 602] width 609 height 112
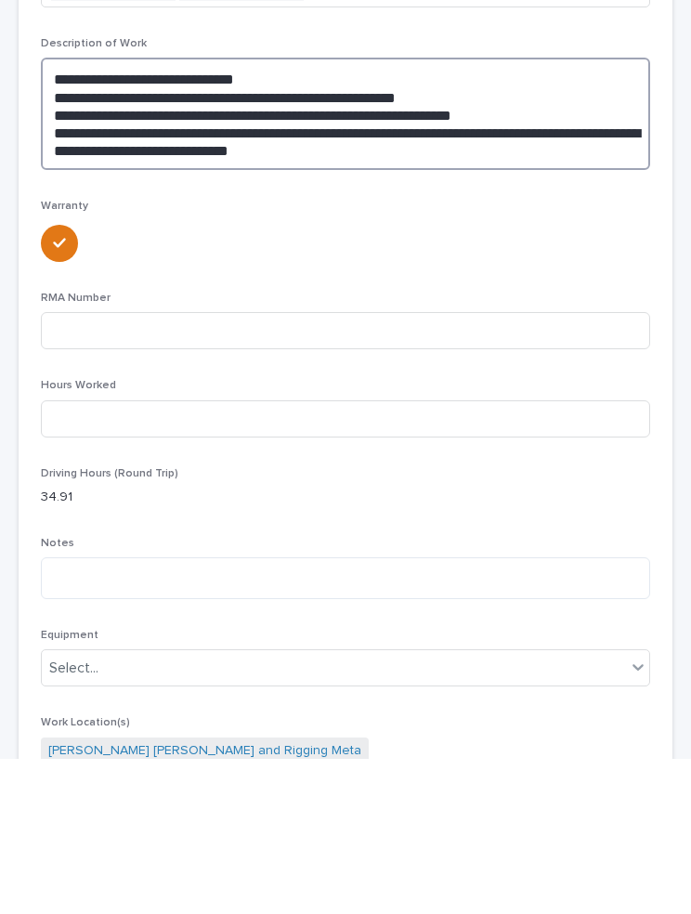
scroll to position [399, 0]
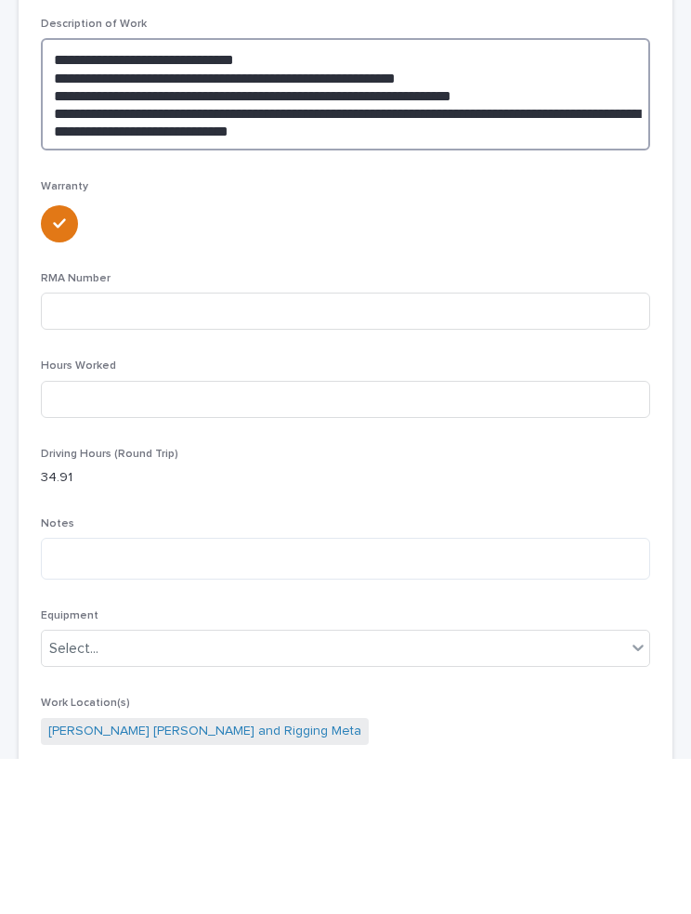
type textarea "**********"
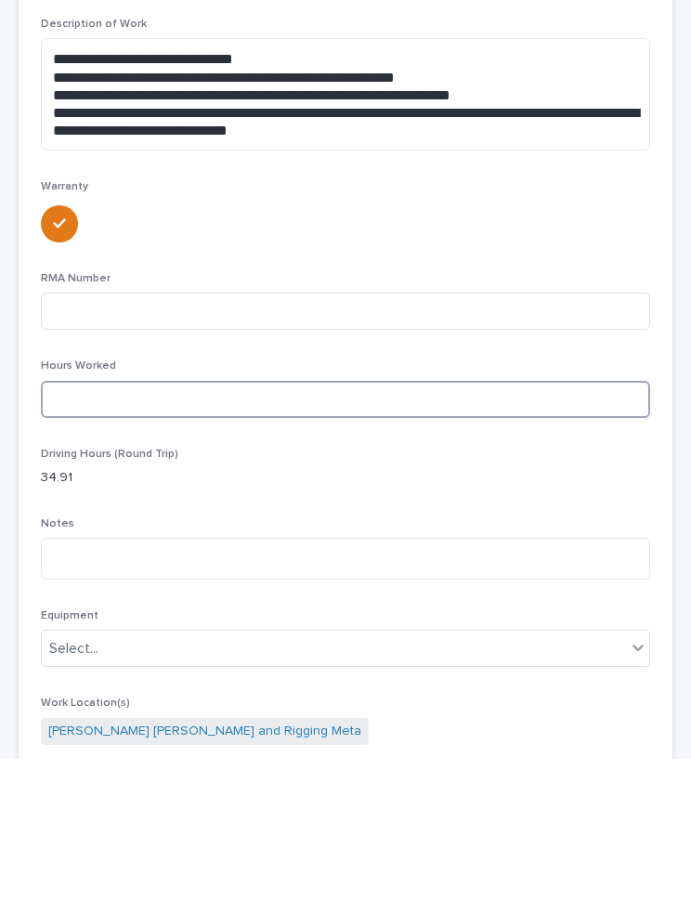
click at [260, 536] on input at bounding box center [345, 554] width 609 height 37
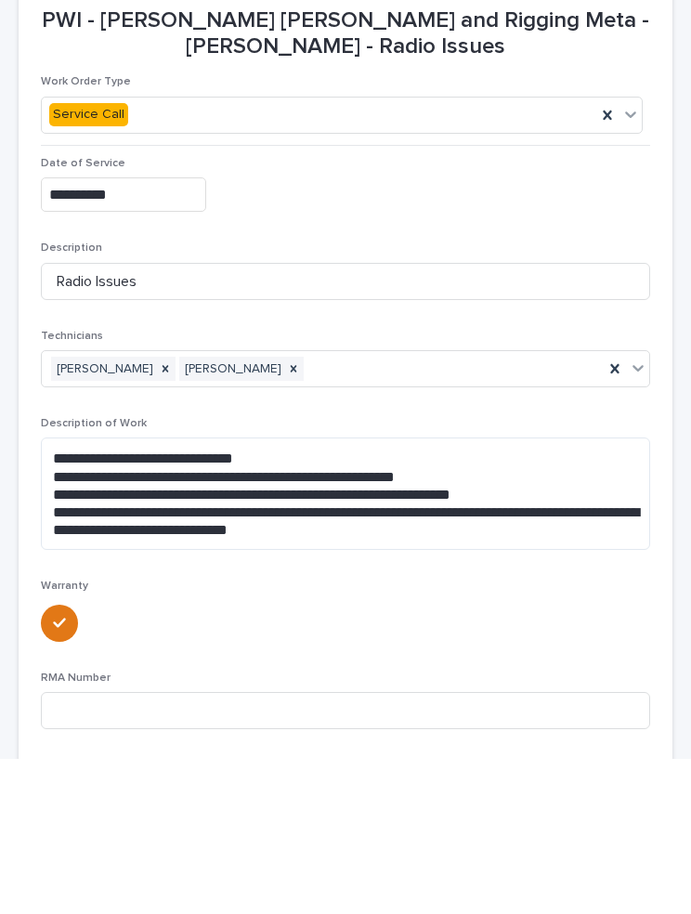
scroll to position [0, 0]
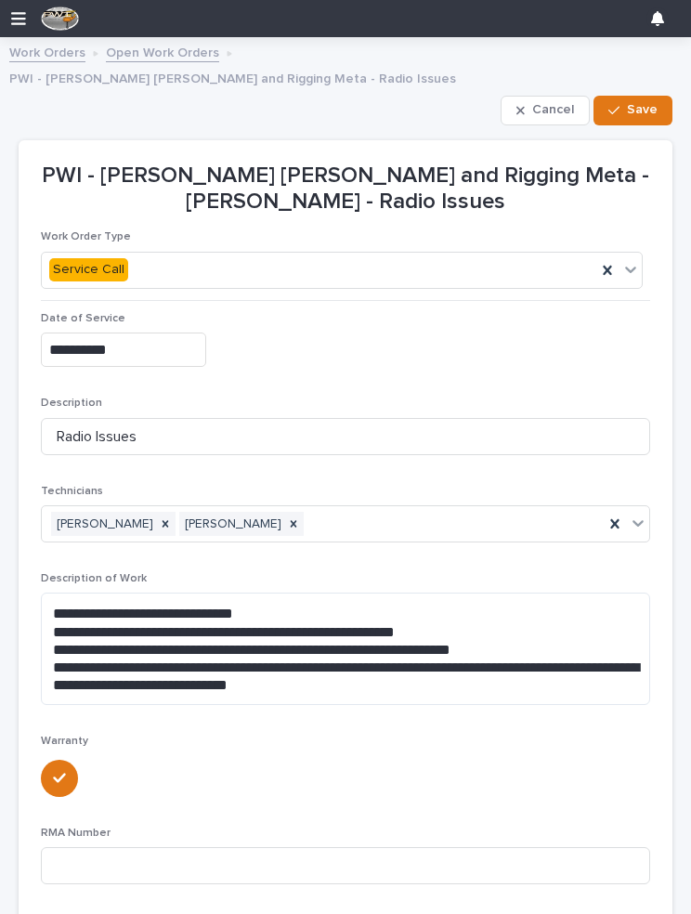
type input "4"
click at [627, 96] on button "Save" at bounding box center [633, 111] width 79 height 30
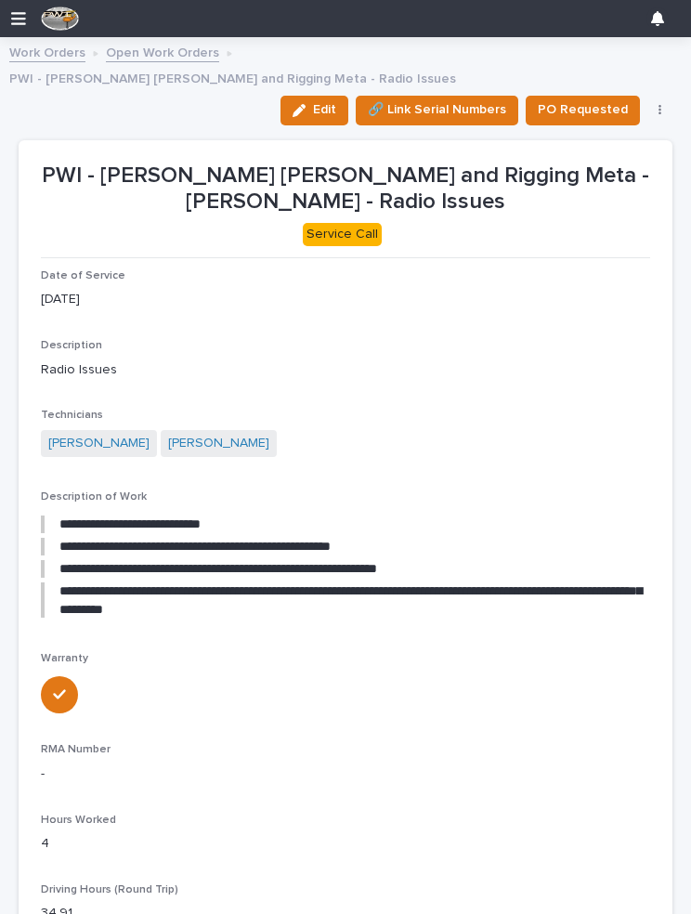
click at [320, 101] on span "Edit" at bounding box center [324, 109] width 23 height 17
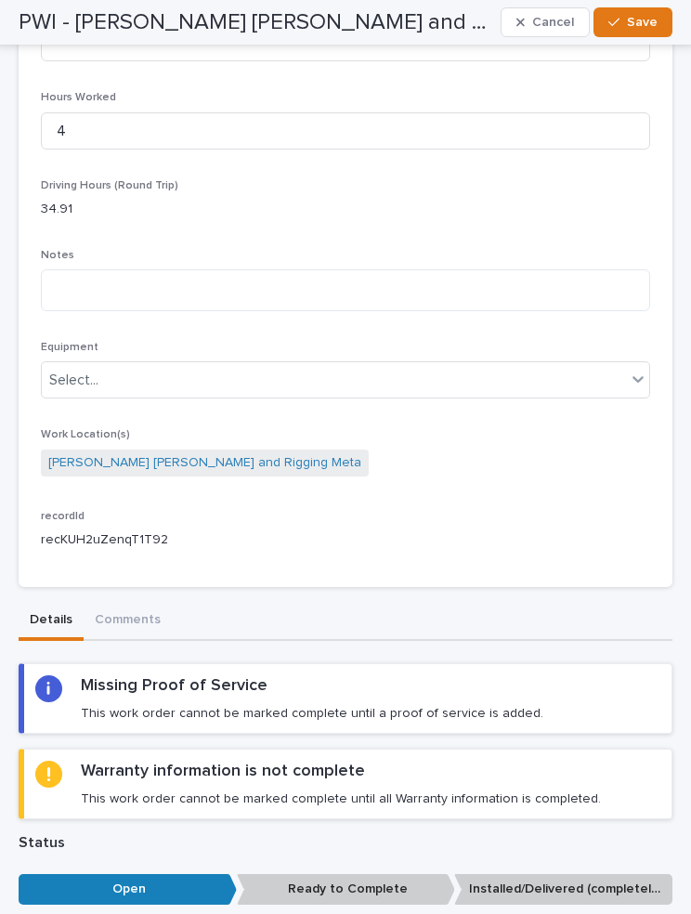
scroll to position [818, 0]
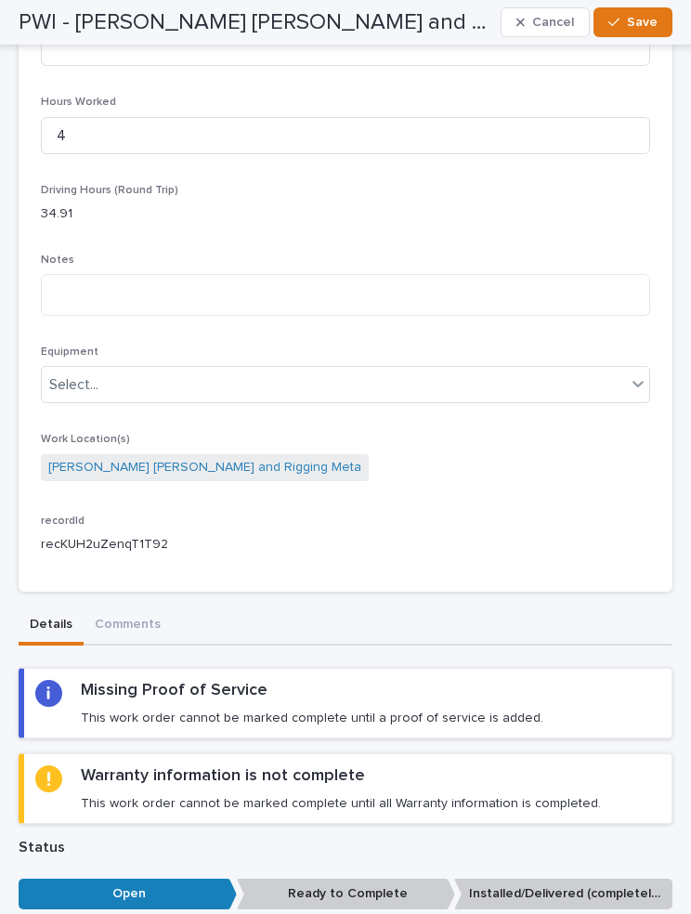
type textarea "**********"
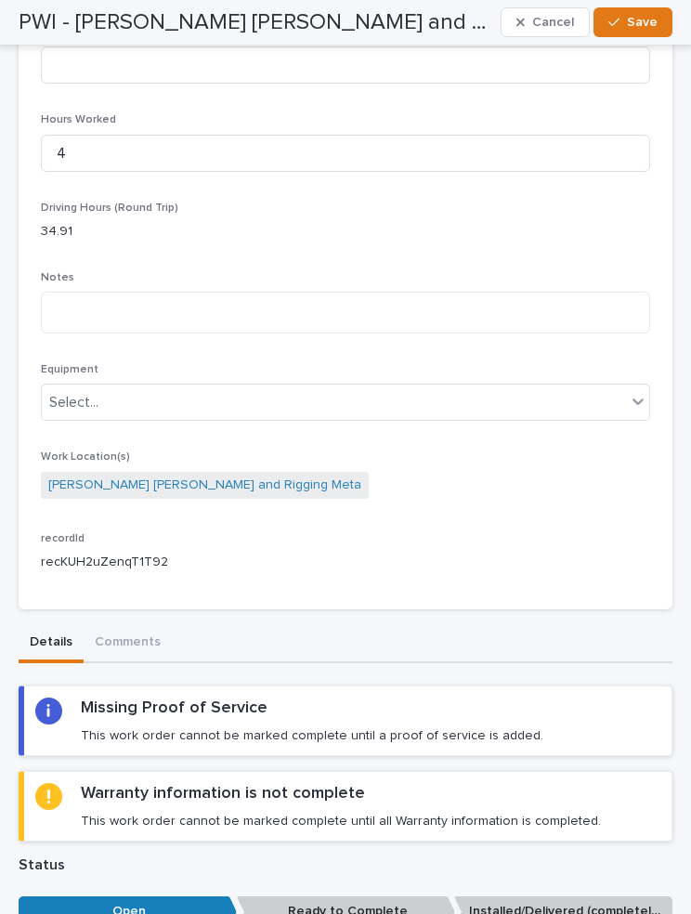
click at [340, 685] on section "Missing Proof of Service This work order cannot be marked complete until a proo…" at bounding box center [346, 720] width 654 height 71
click at [369, 698] on div "Missing Proof of Service This work order cannot be marked complete until a proo…" at bounding box center [312, 721] width 463 height 46
click at [222, 698] on h2 "Missing Proof of Service" at bounding box center [174, 709] width 187 height 22
click at [246, 698] on h2 "Missing Proof of Service" at bounding box center [174, 709] width 187 height 22
click at [313, 727] on p "This work order cannot be marked complete until a proof of service is added." at bounding box center [312, 735] width 463 height 17
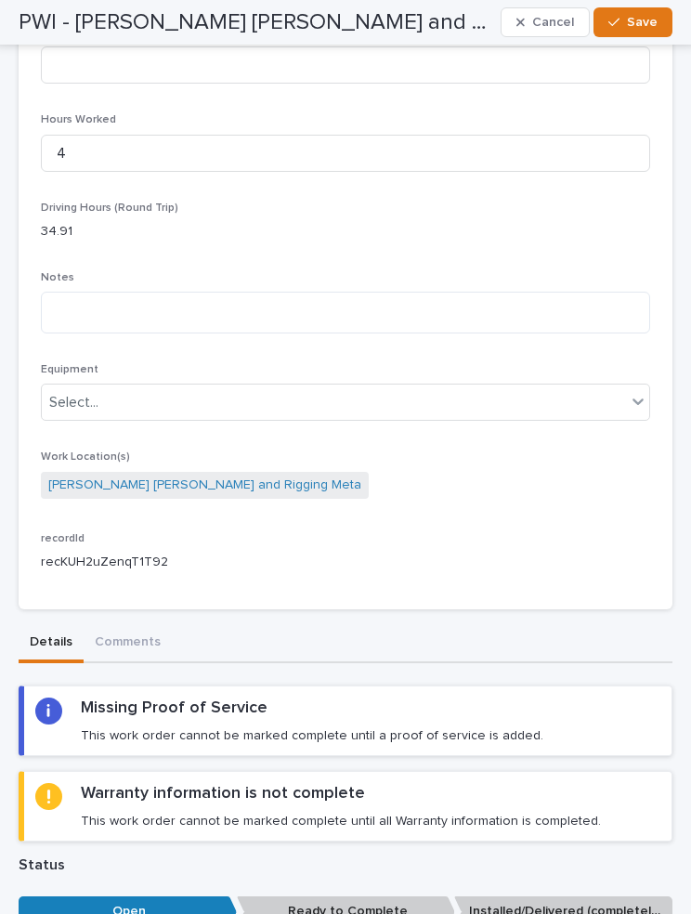
click at [480, 698] on div "Missing Proof of Service This work order cannot be marked complete until a proo…" at bounding box center [312, 721] width 463 height 46
click at [139, 698] on h2 "Missing Proof of Service" at bounding box center [174, 709] width 187 height 22
click at [138, 698] on h2 "Missing Proof of Service" at bounding box center [174, 709] width 187 height 22
click at [541, 698] on div "Missing Proof of Service This work order cannot be marked complete until a proo…" at bounding box center [347, 721] width 625 height 46
click at [85, 698] on h2 "Missing Proof of Service" at bounding box center [174, 709] width 187 height 22
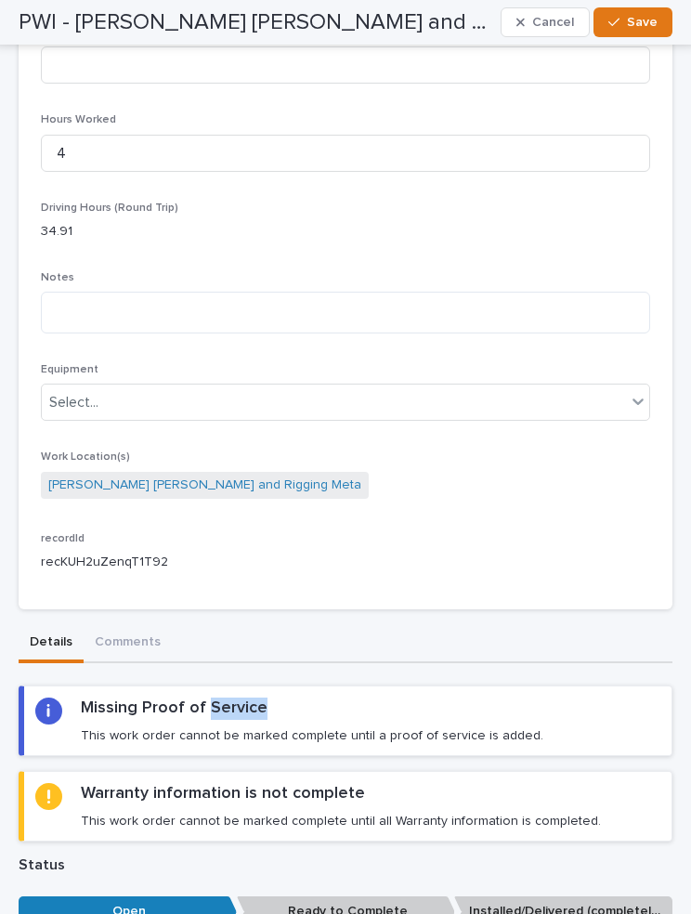
click at [44, 698] on div "Missing Proof of Service This work order cannot be marked complete until a proo…" at bounding box center [347, 721] width 625 height 46
click at [552, 698] on div "Missing Proof of Service This work order cannot be marked complete until a proo…" at bounding box center [347, 721] width 625 height 46
click at [551, 698] on div "Missing Proof of Service This work order cannot be marked complete until a proo…" at bounding box center [347, 721] width 625 height 46
click at [562, 698] on div "Missing Proof of Service This work order cannot be marked complete until a proo…" at bounding box center [347, 721] width 625 height 46
click at [517, 783] on div "Warranty information is not complete This work order cannot be marked complete …" at bounding box center [341, 806] width 520 height 46
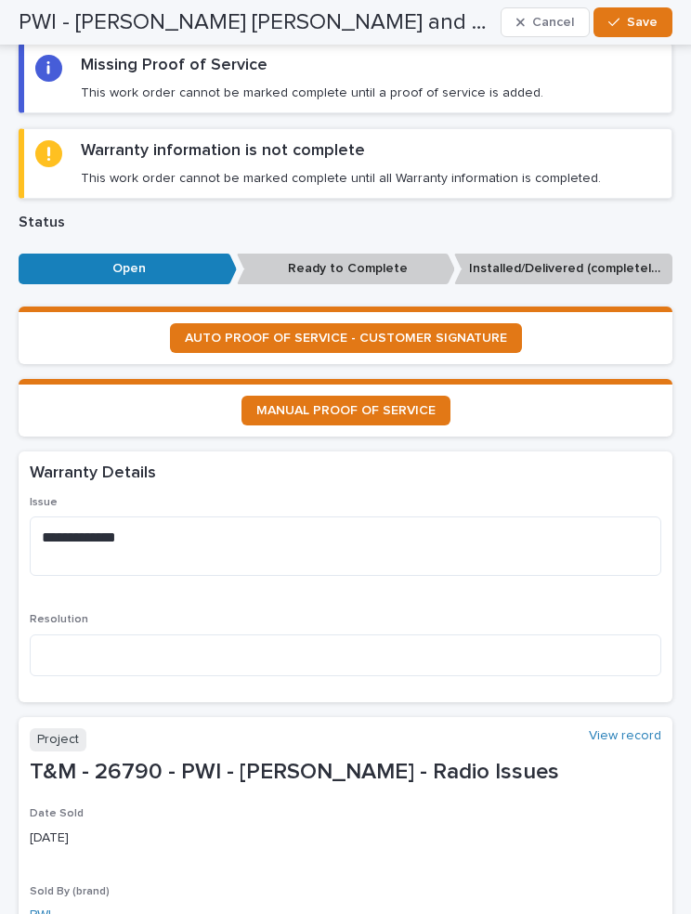
scroll to position [1455, 0]
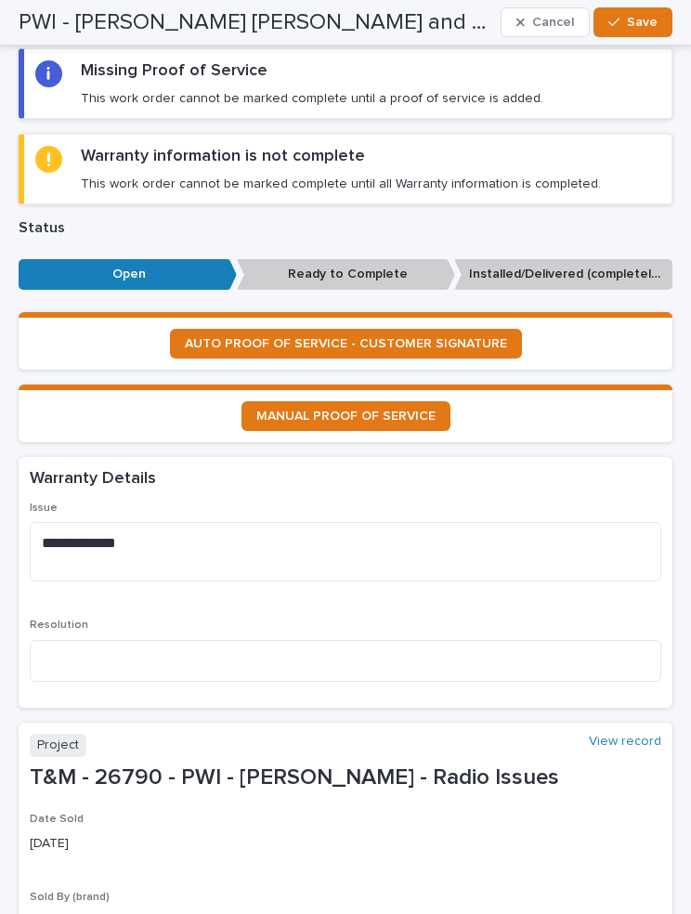
click at [476, 337] on span "AUTO PROOF OF SERVICE - CUSTOMER SIGNATURE" at bounding box center [346, 343] width 322 height 13
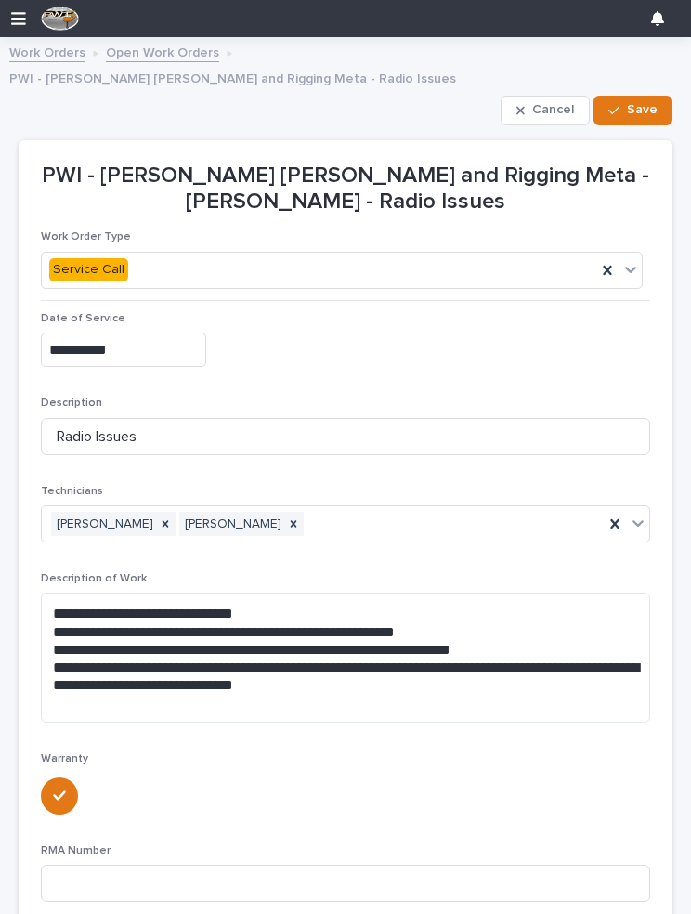
scroll to position [0, 0]
click at [635, 101] on span "Save" at bounding box center [642, 109] width 31 height 17
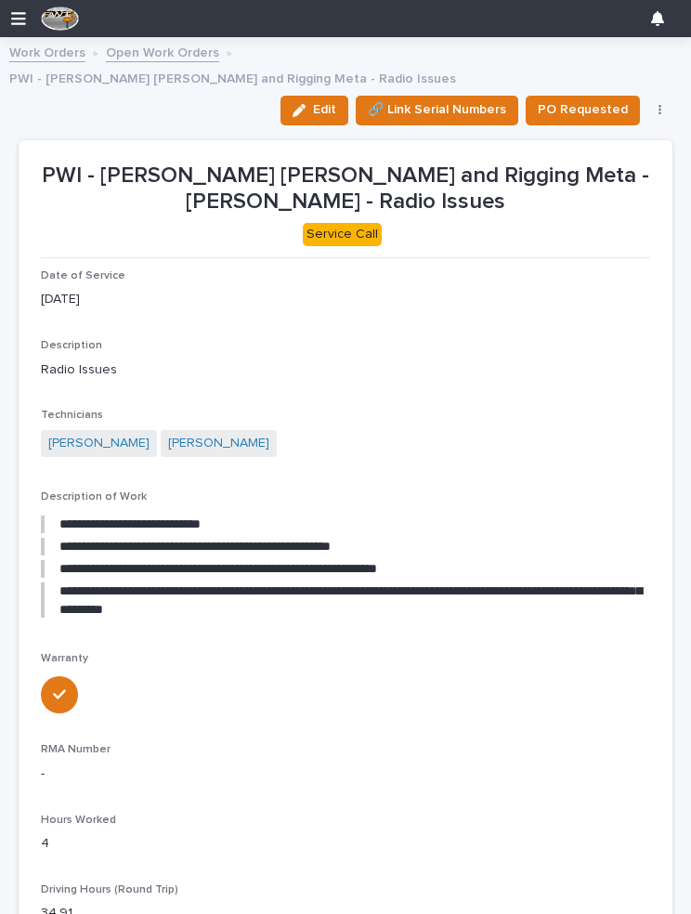
click at [42, 51] on link "Work Orders" at bounding box center [47, 51] width 76 height 21
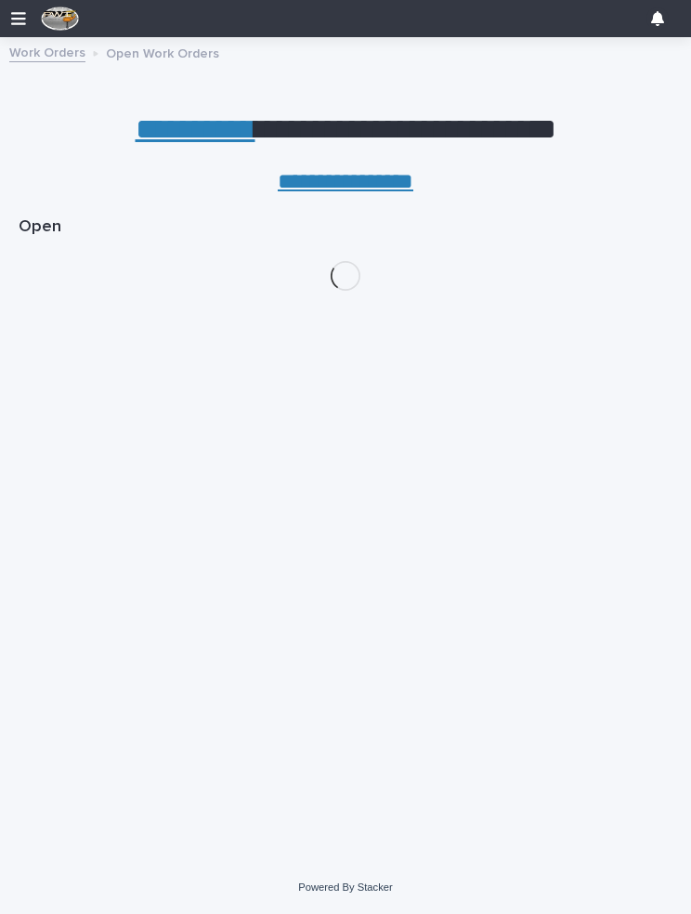
scroll to position [155, 0]
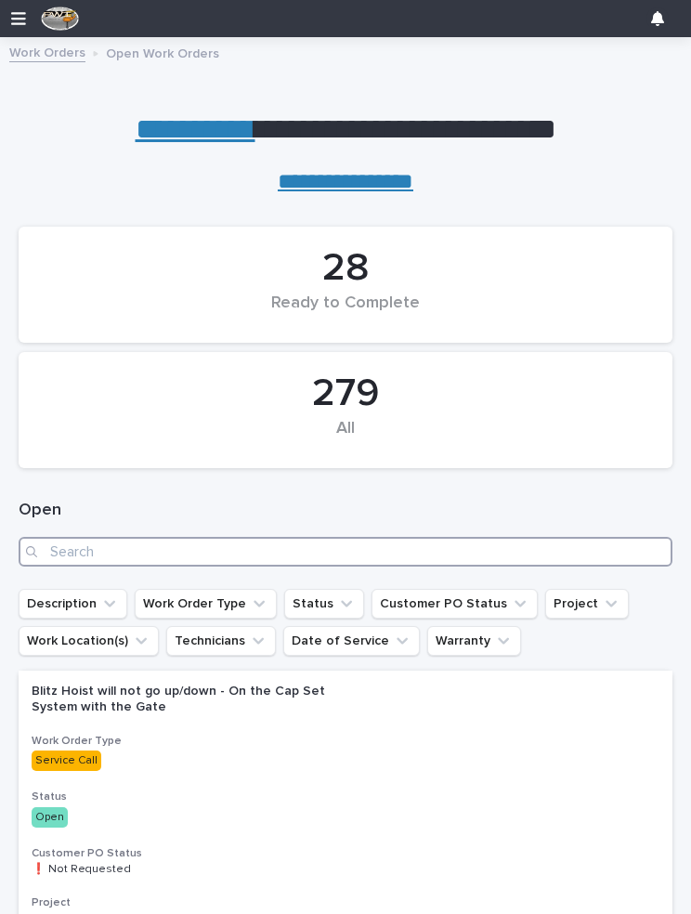
click at [183, 544] on input "Search" at bounding box center [346, 552] width 654 height 30
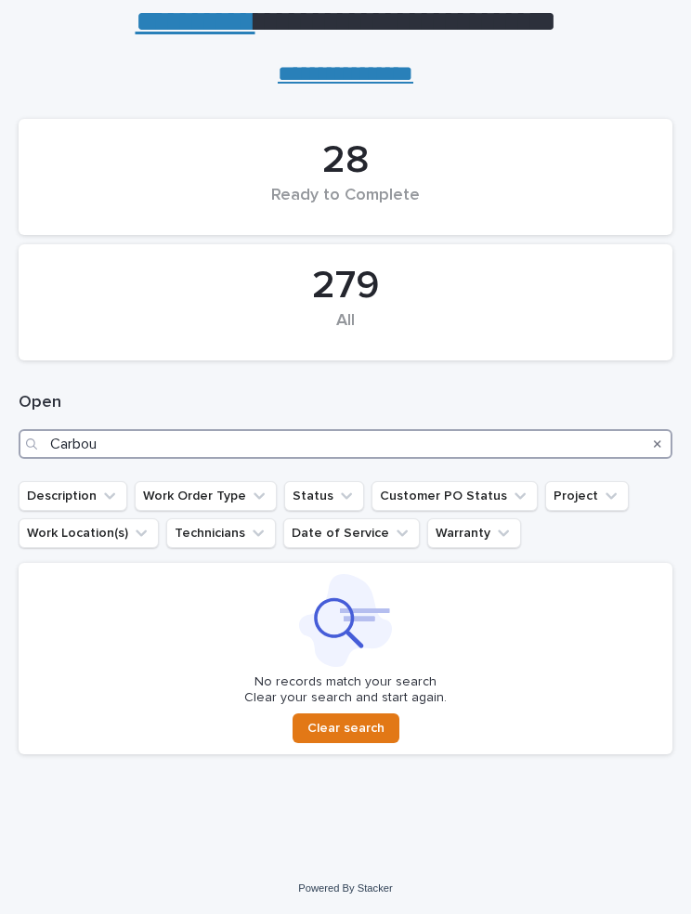
scroll to position [105, 0]
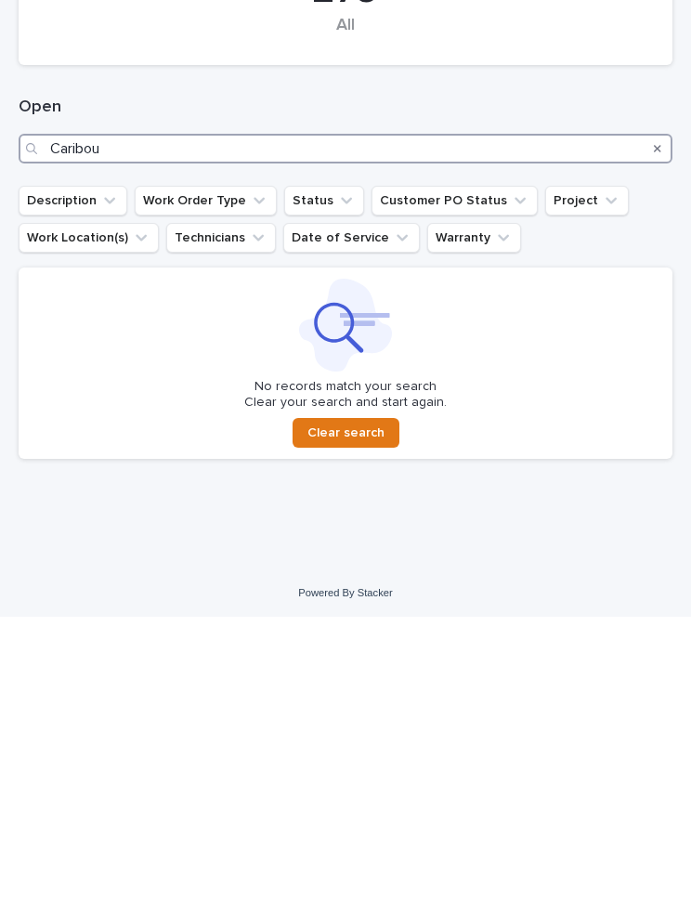
type input "Caribou"
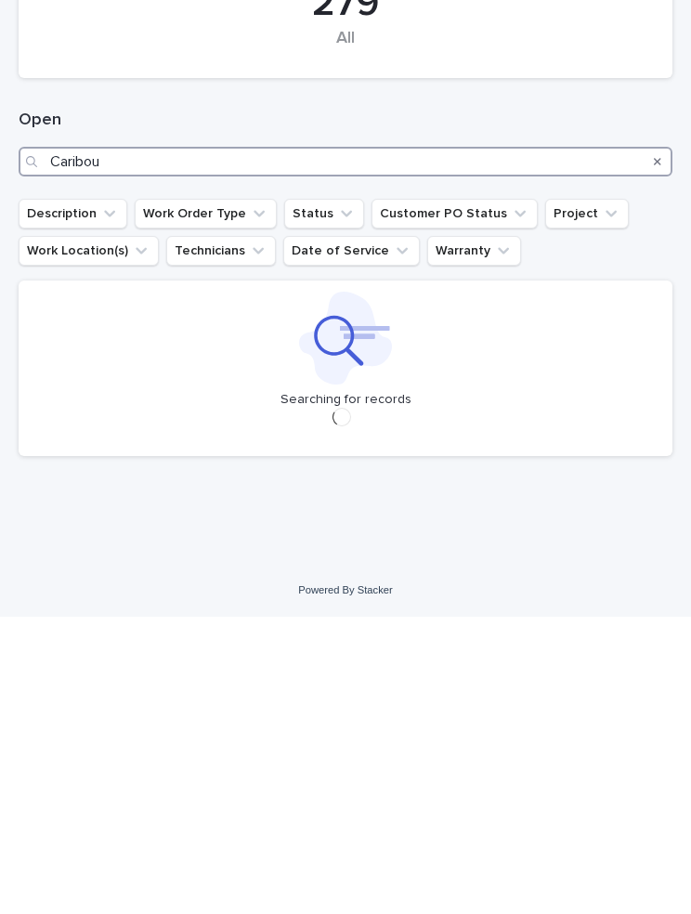
scroll to position [90, 0]
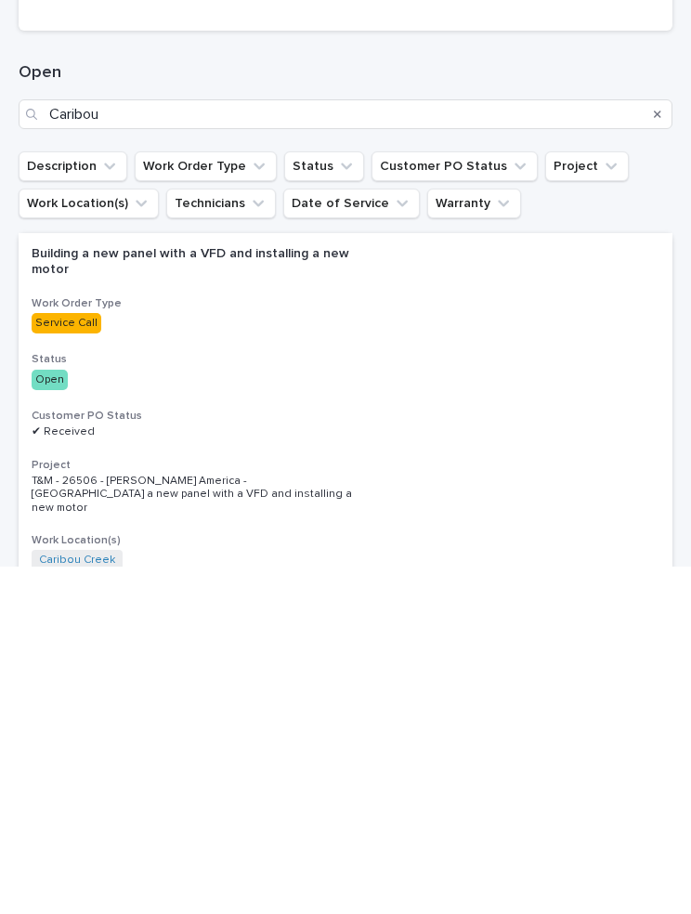
click at [475, 717] on p "Open" at bounding box center [346, 727] width 628 height 20
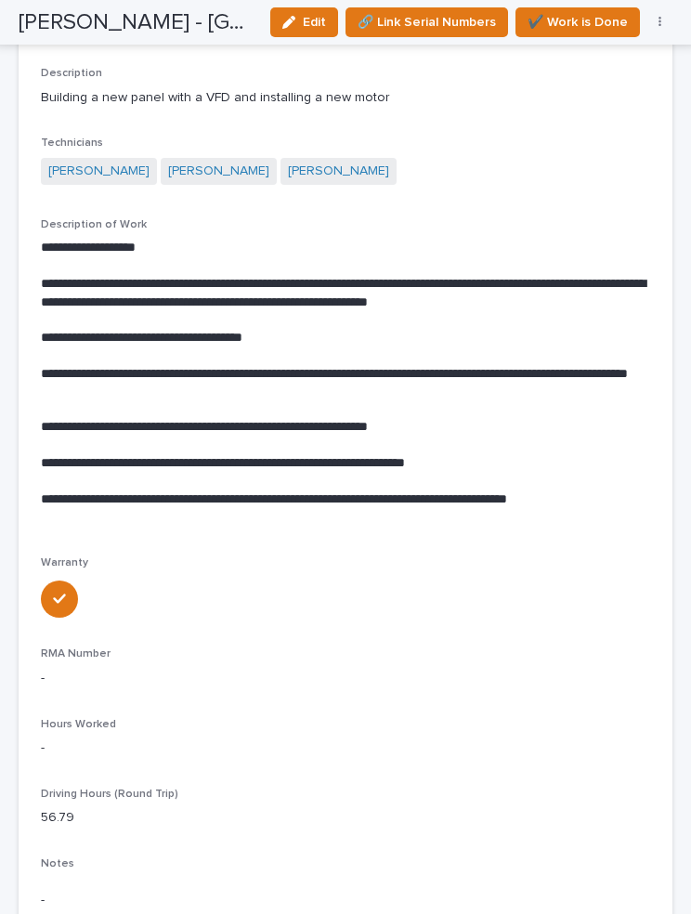
scroll to position [273, 0]
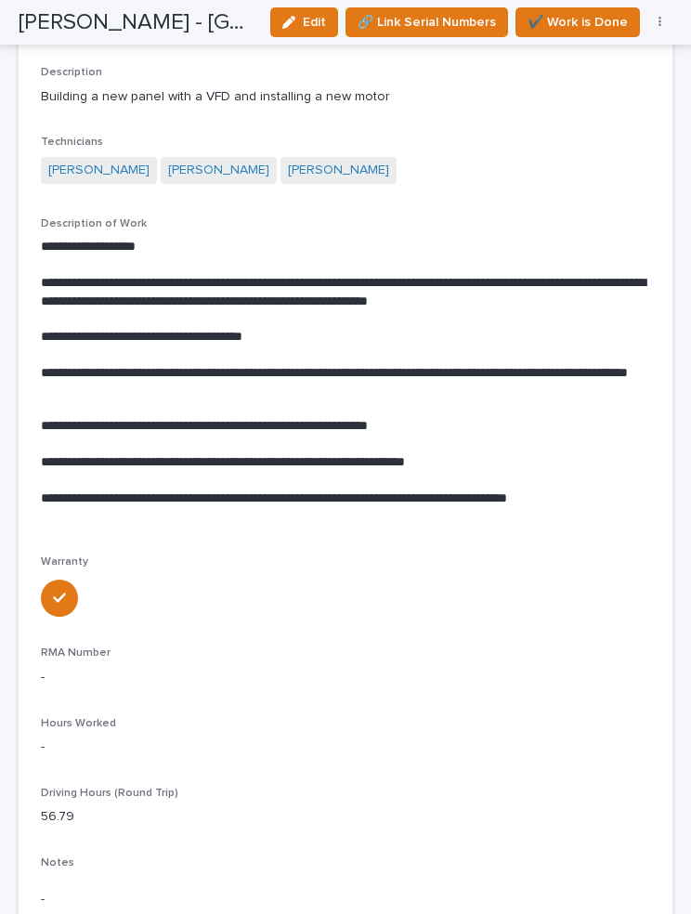
click at [309, 23] on span "Edit" at bounding box center [314, 22] width 23 height 17
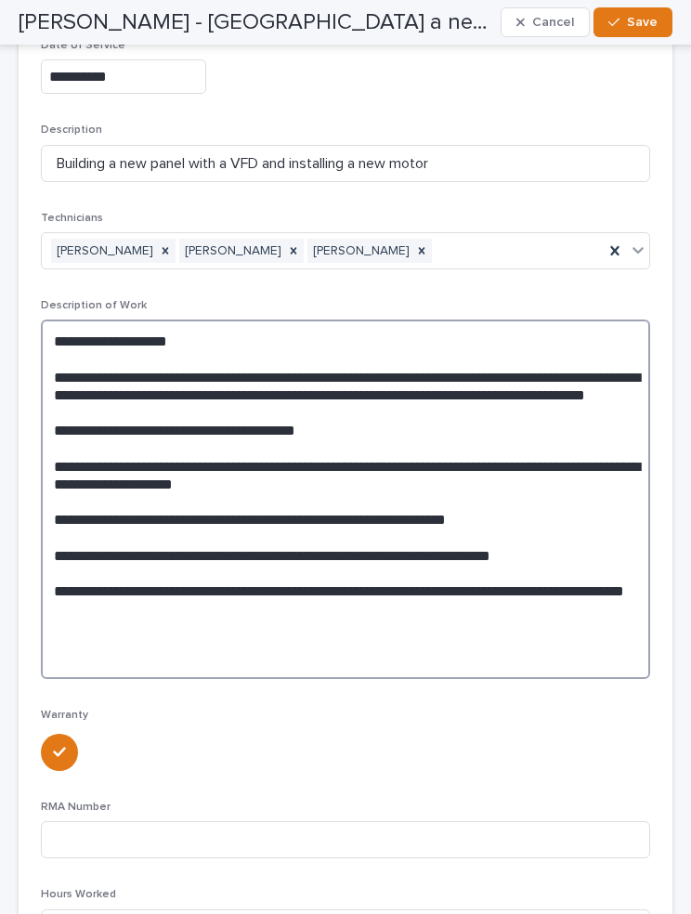
click at [167, 620] on textarea "**********" at bounding box center [345, 499] width 609 height 359
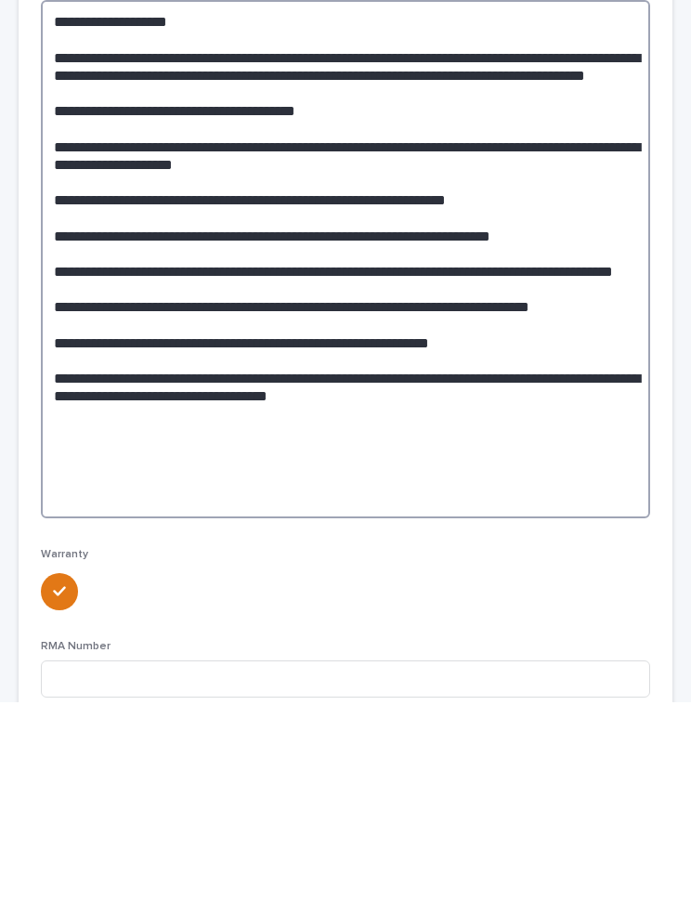
scroll to position [387, 0]
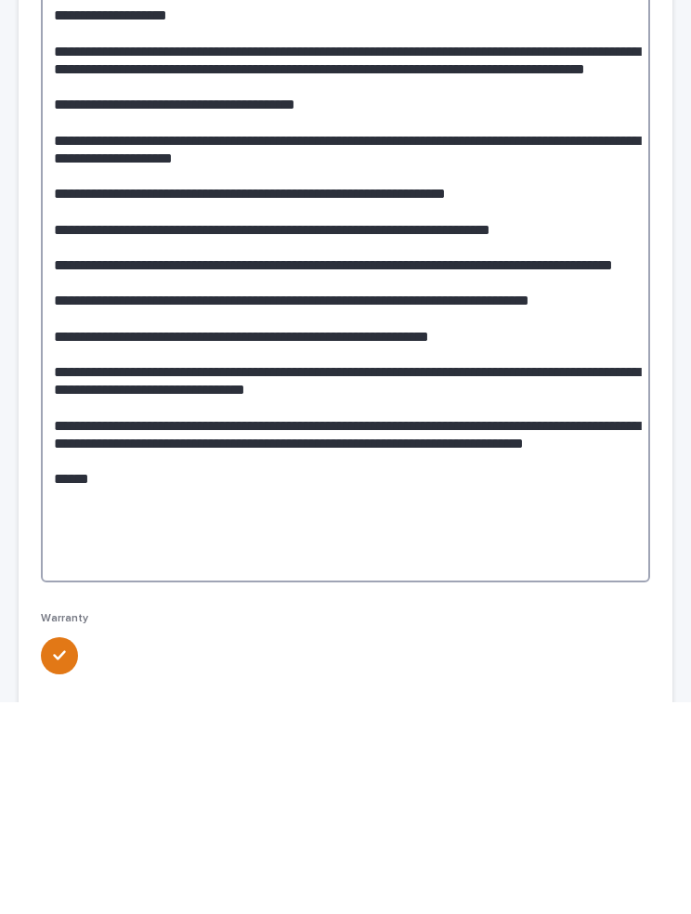
click at [235, 492] on textarea at bounding box center [345, 499] width 609 height 589
click at [107, 523] on textarea at bounding box center [345, 499] width 609 height 589
click at [399, 489] on textarea at bounding box center [345, 499] width 609 height 589
click at [129, 520] on textarea at bounding box center [345, 499] width 609 height 589
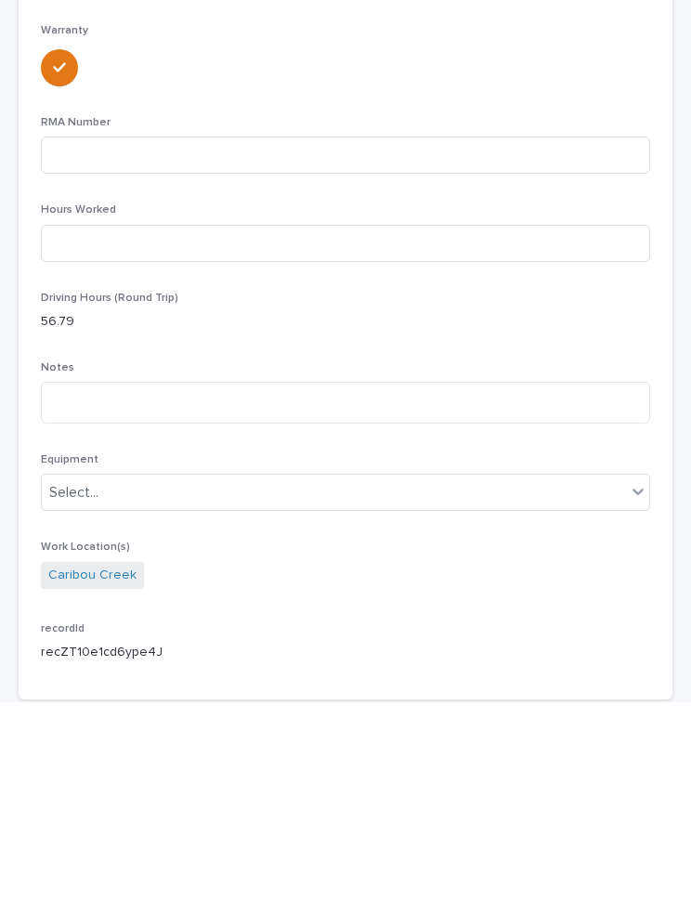
scroll to position [954, 0]
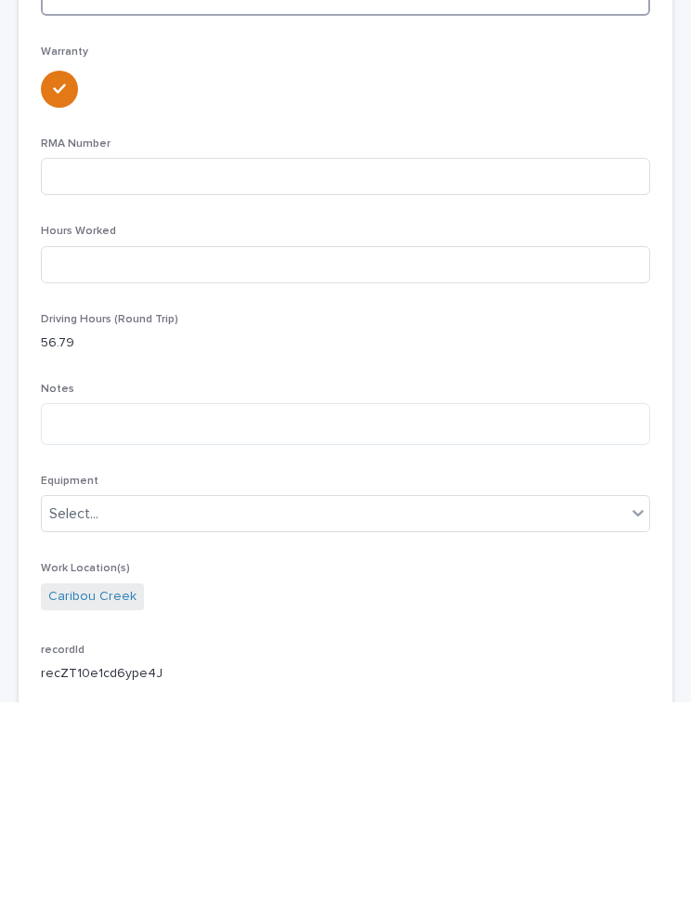
type textarea "**********"
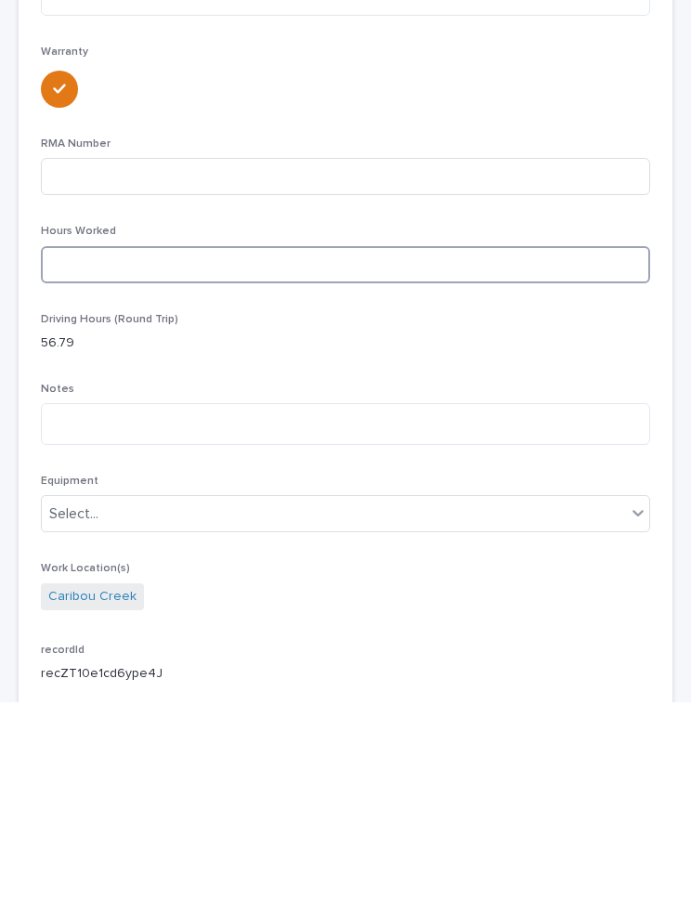
click at [241, 458] on input at bounding box center [345, 476] width 609 height 37
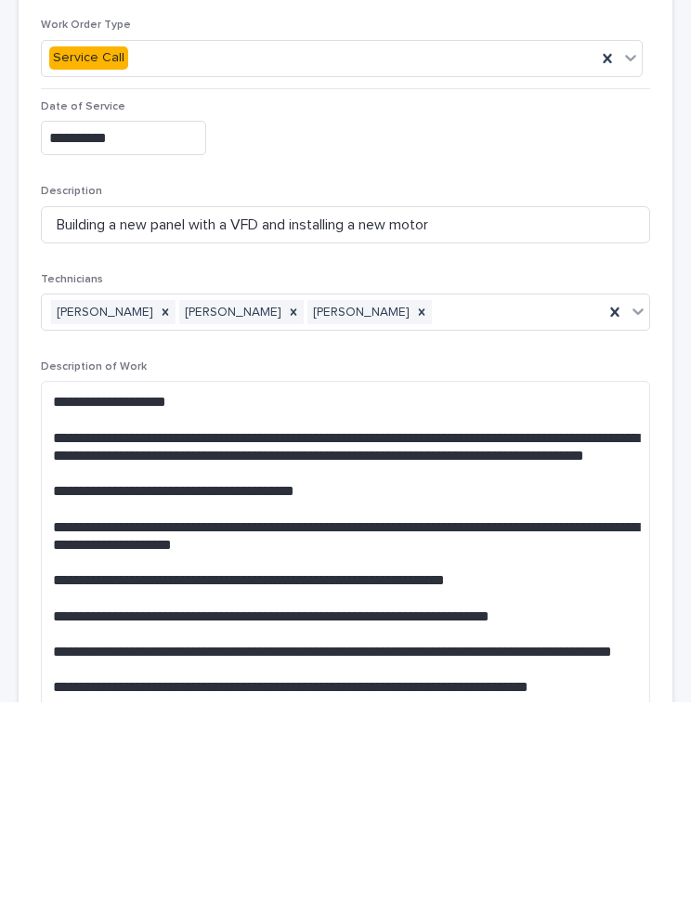
scroll to position [0, 0]
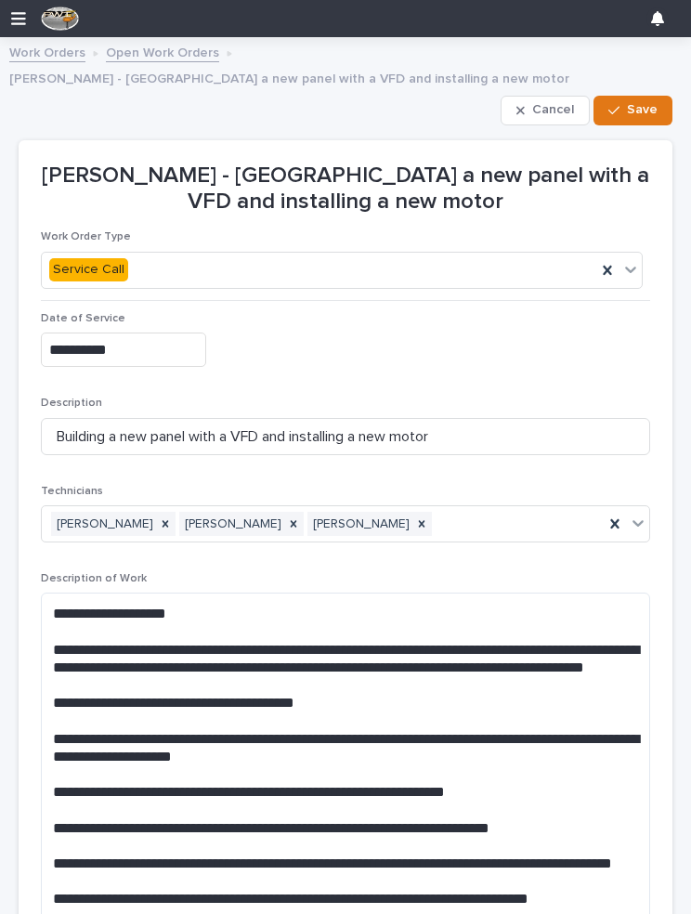
type input "36"
click at [637, 97] on button "Save" at bounding box center [633, 111] width 79 height 30
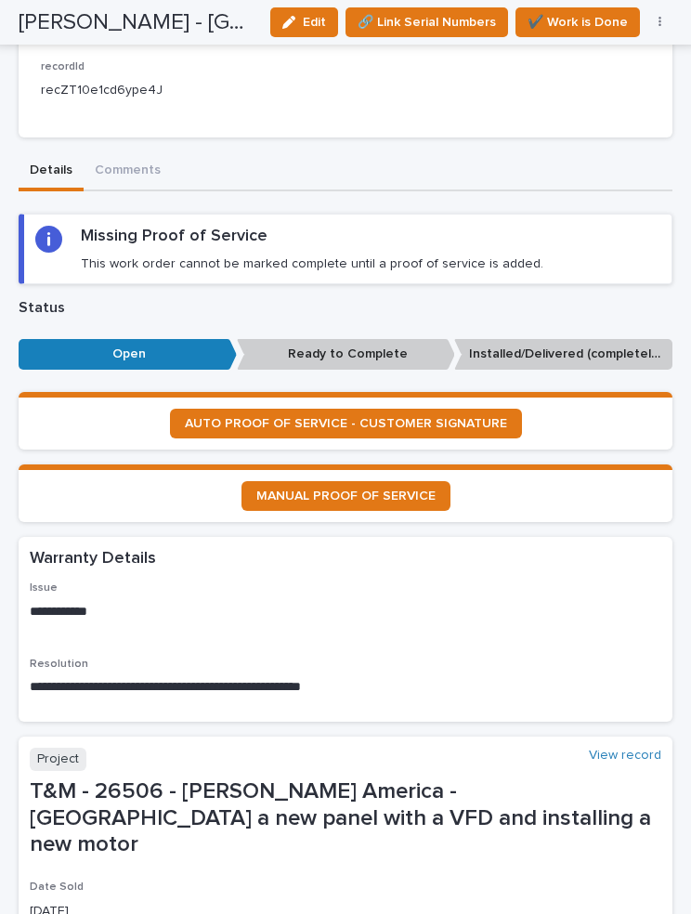
scroll to position [1551, 0]
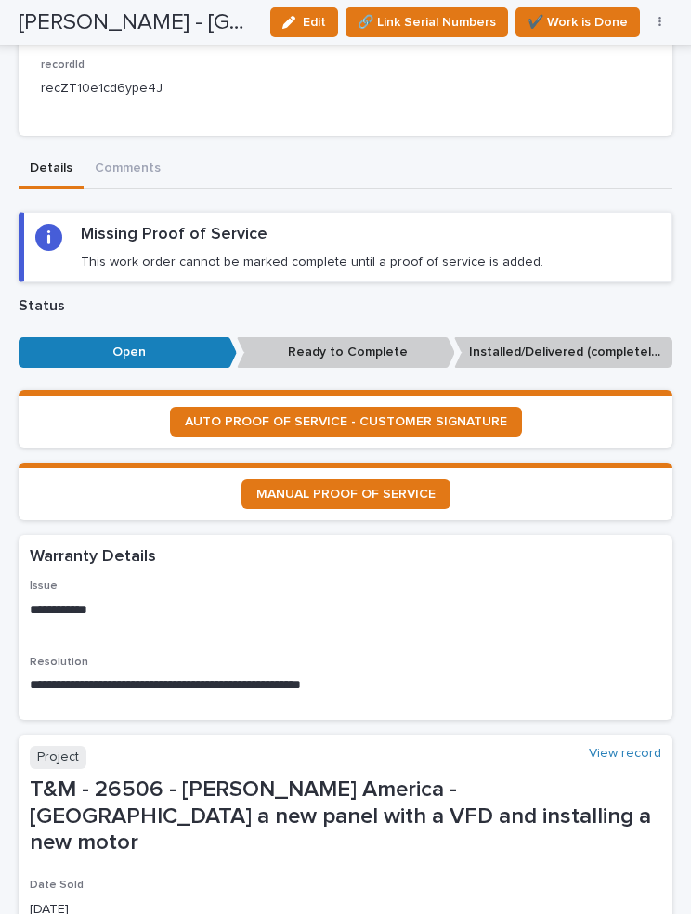
click at [459, 415] on span "AUTO PROOF OF SERVICE - CUSTOMER SIGNATURE" at bounding box center [346, 421] width 322 height 13
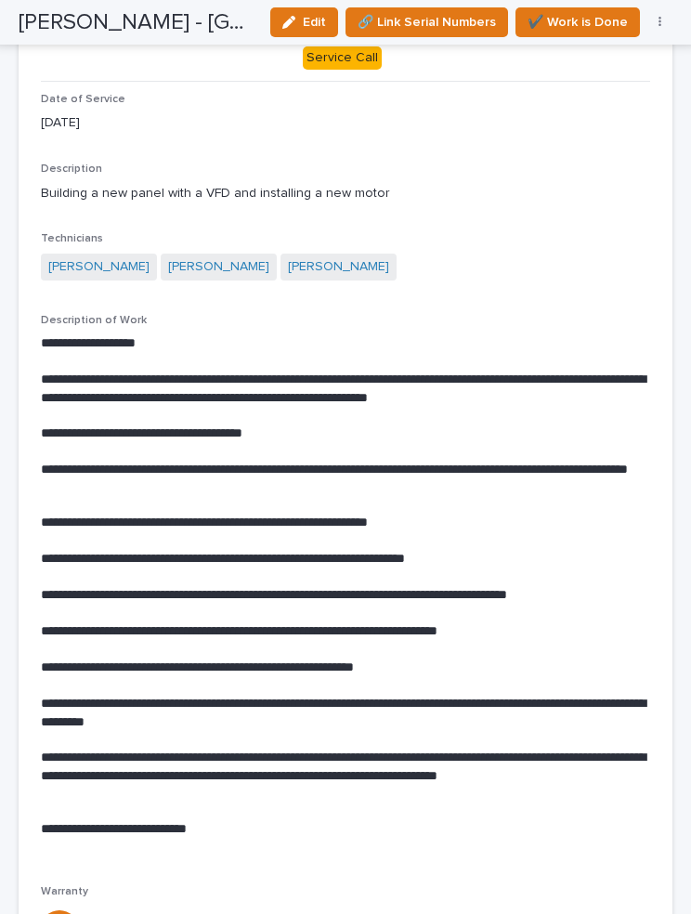
scroll to position [156, 0]
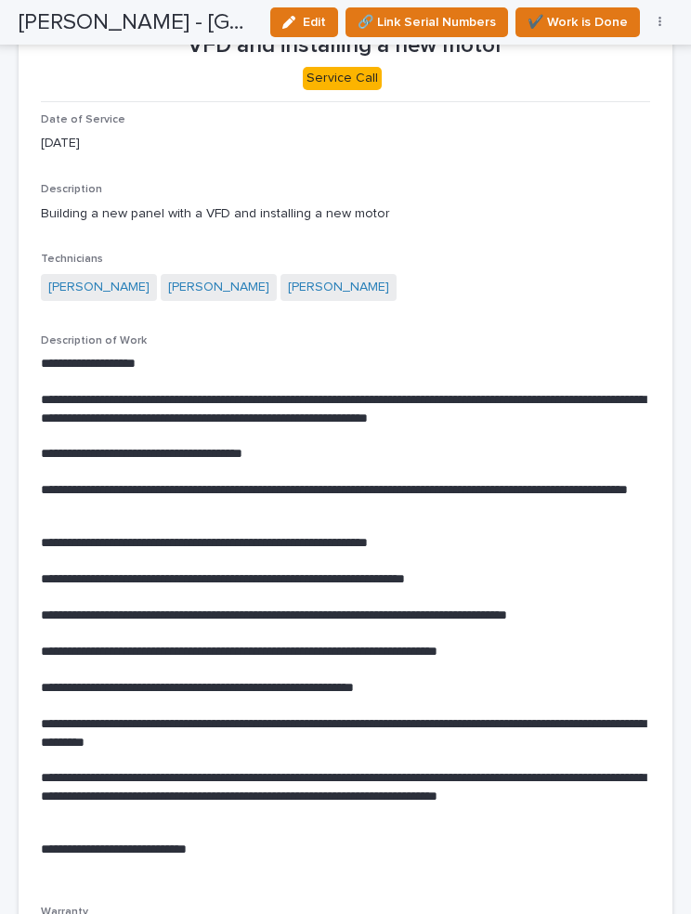
click at [582, 21] on span "✔️ Work is Done" at bounding box center [578, 22] width 100 height 22
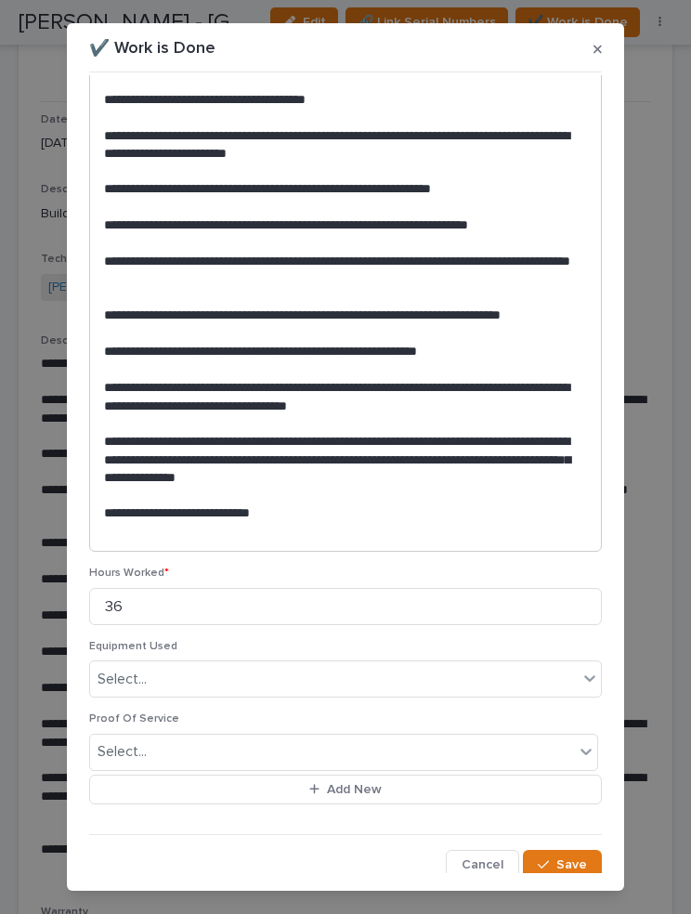
scroll to position [320, 0]
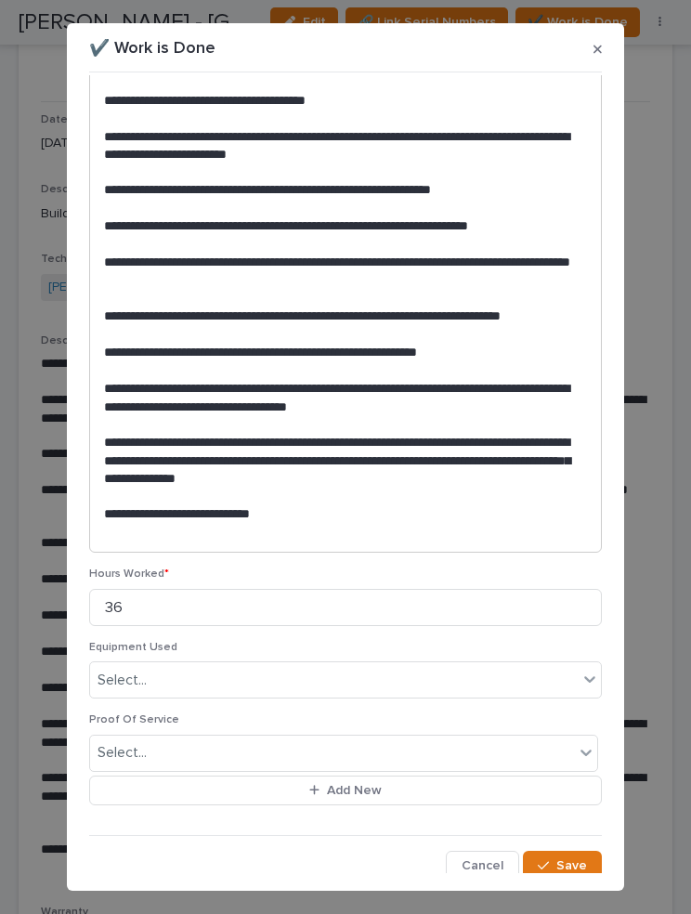
click at [569, 857] on span "Save" at bounding box center [571, 865] width 31 height 17
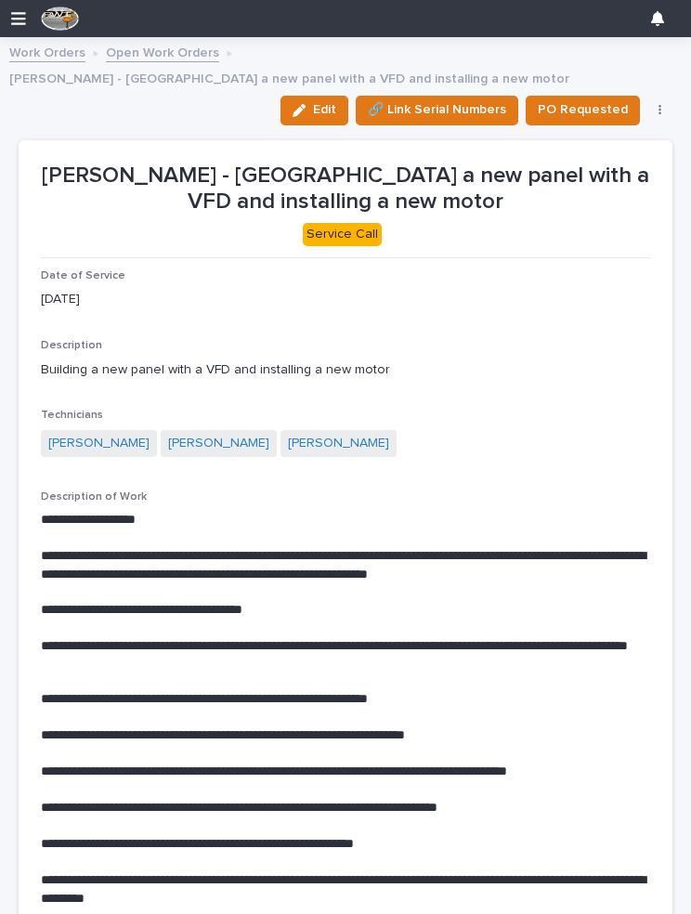
scroll to position [0, 0]
